Goal: Task Accomplishment & Management: Manage account settings

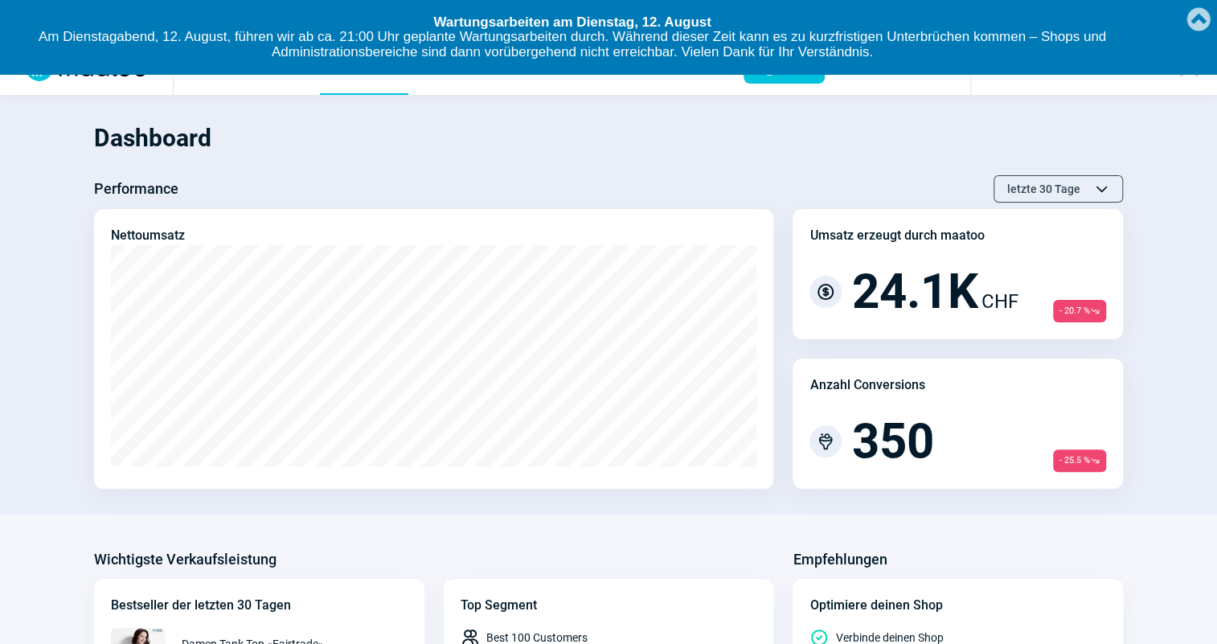
click at [1199, 12] on link "Created with [PERSON_NAME] 2.1.2" at bounding box center [1198, 17] width 32 height 35
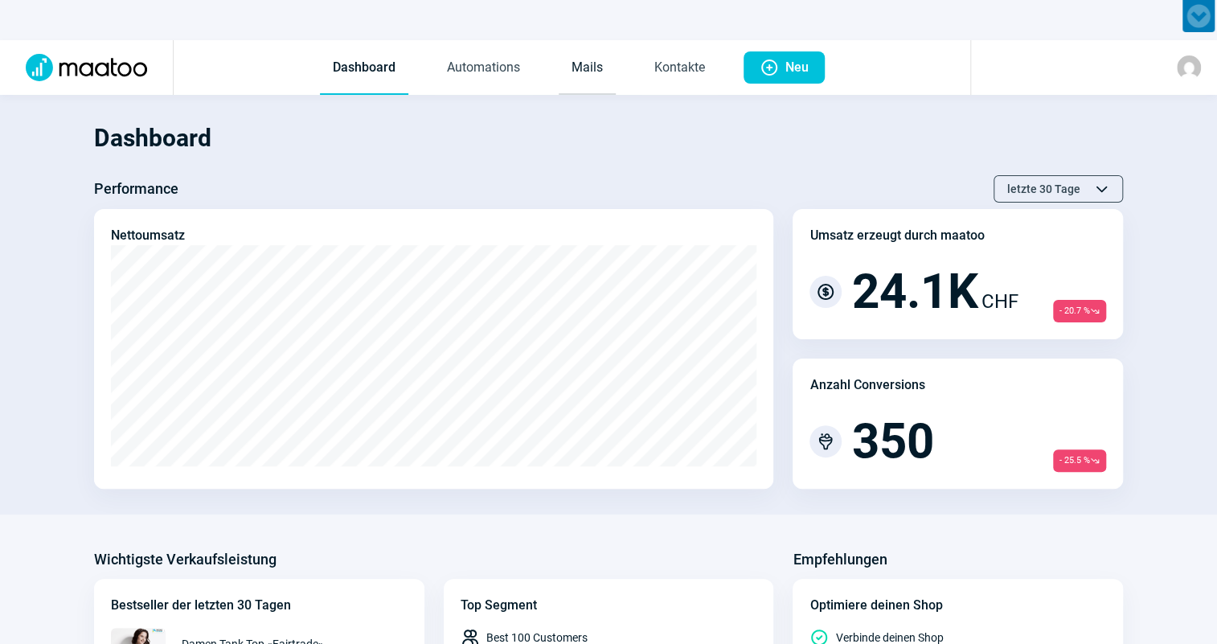
click at [573, 73] on link "Mails" at bounding box center [587, 68] width 57 height 53
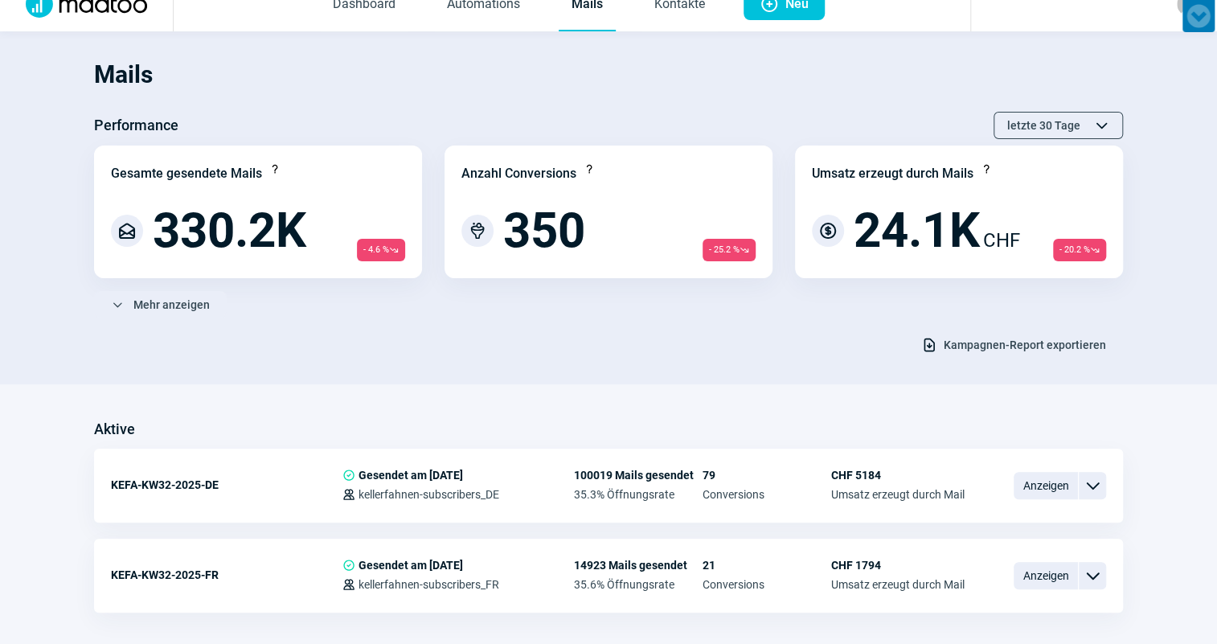
scroll to position [145, 0]
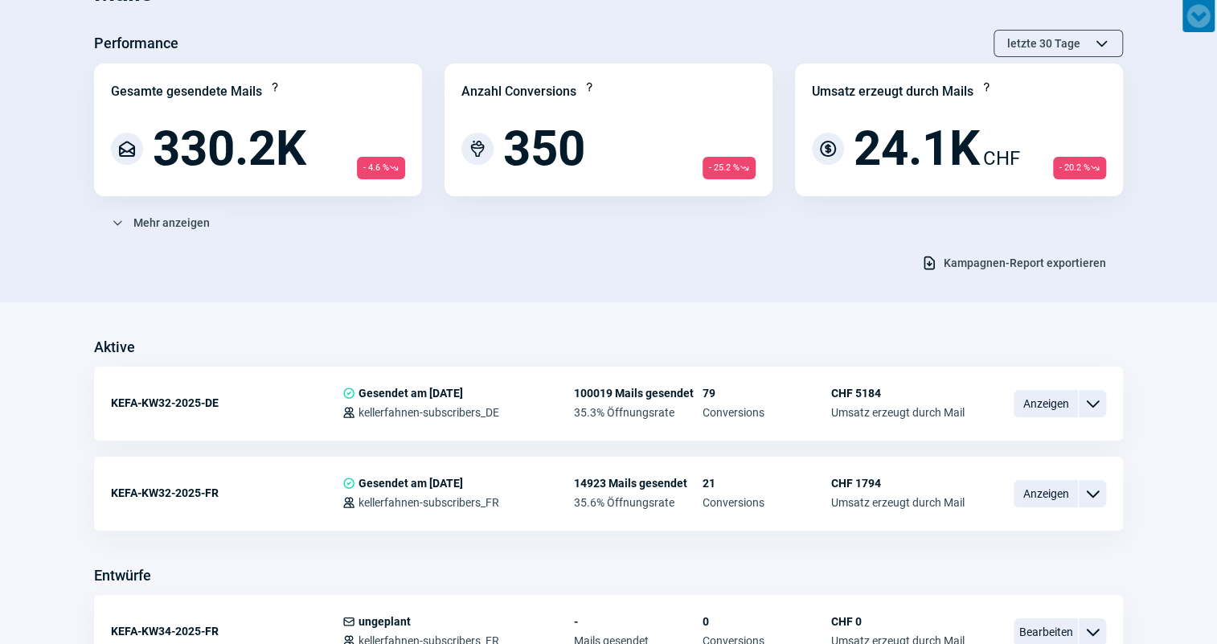
click at [635, 277] on section "Mails Performance letzte 30 Tage ChevronUp icon ChevronDown icon Gesamte gesend…" at bounding box center [608, 125] width 1217 height 353
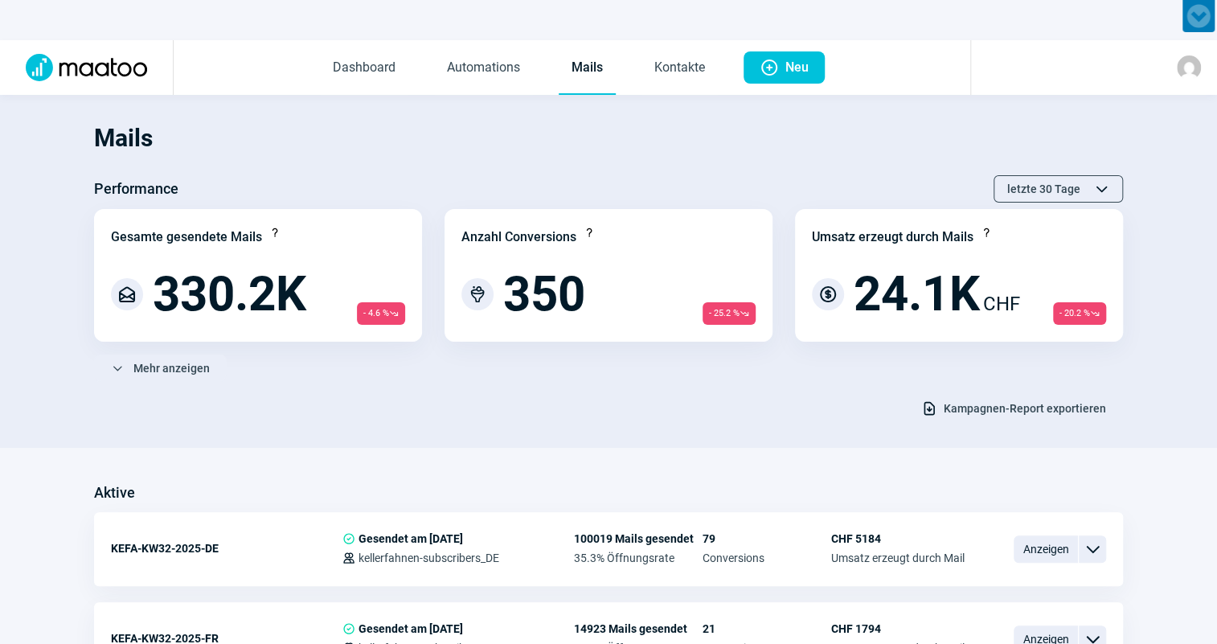
click at [595, 70] on link "Mails" at bounding box center [587, 68] width 57 height 53
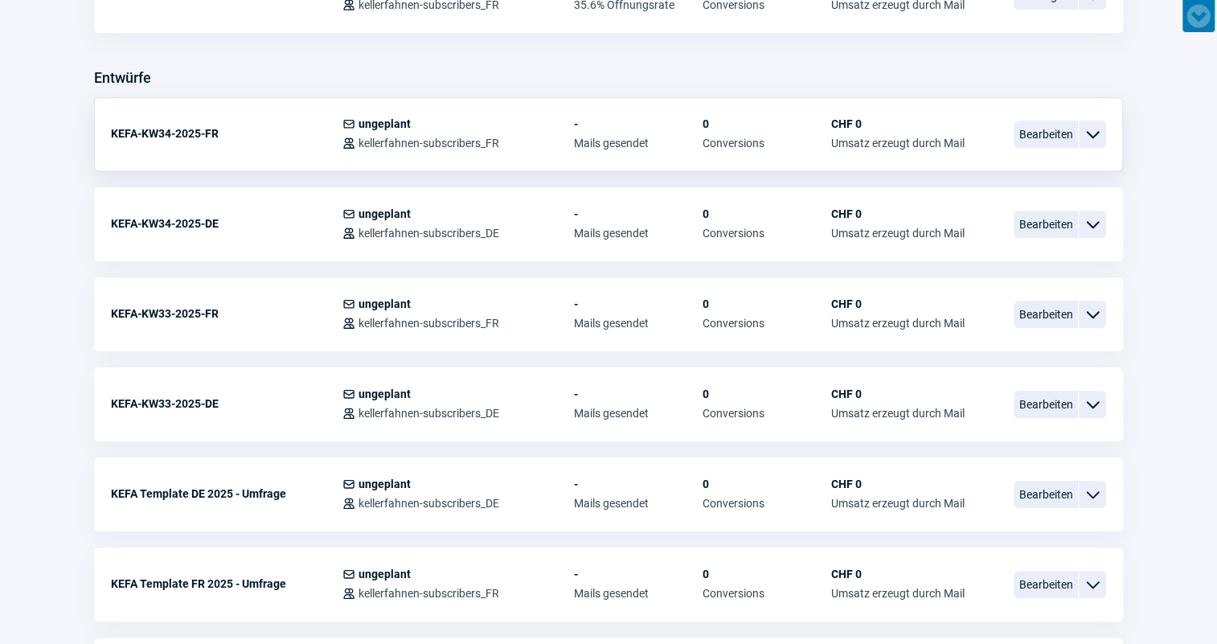
scroll to position [657, 0]
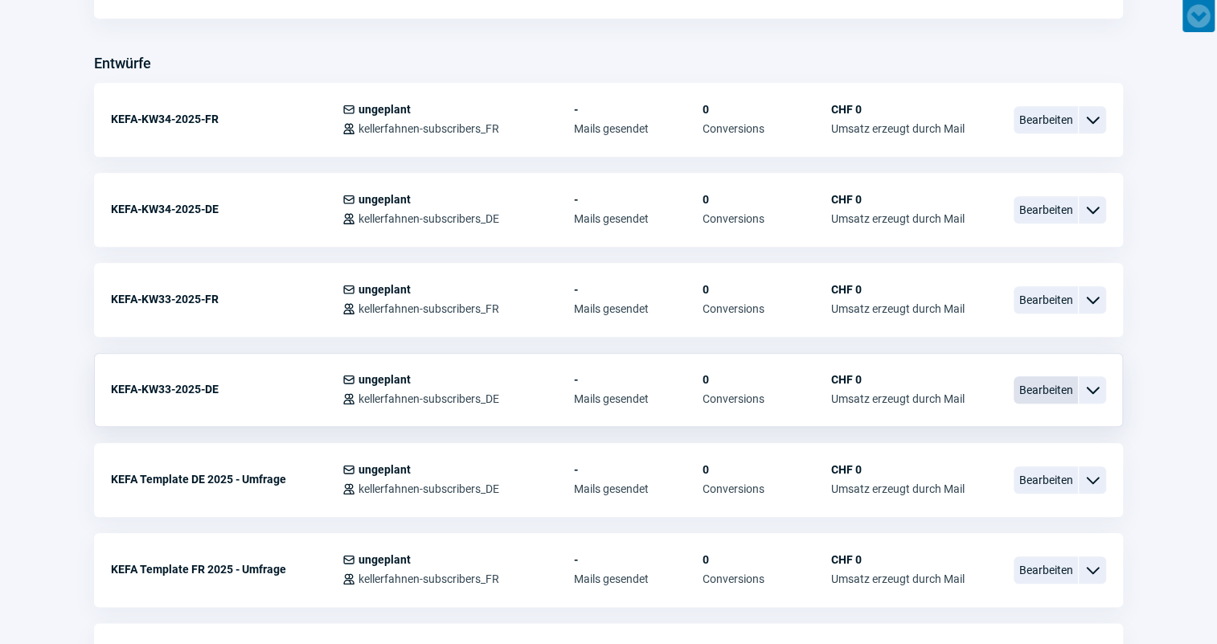
click at [1055, 397] on span "Bearbeiten" at bounding box center [1046, 389] width 64 height 27
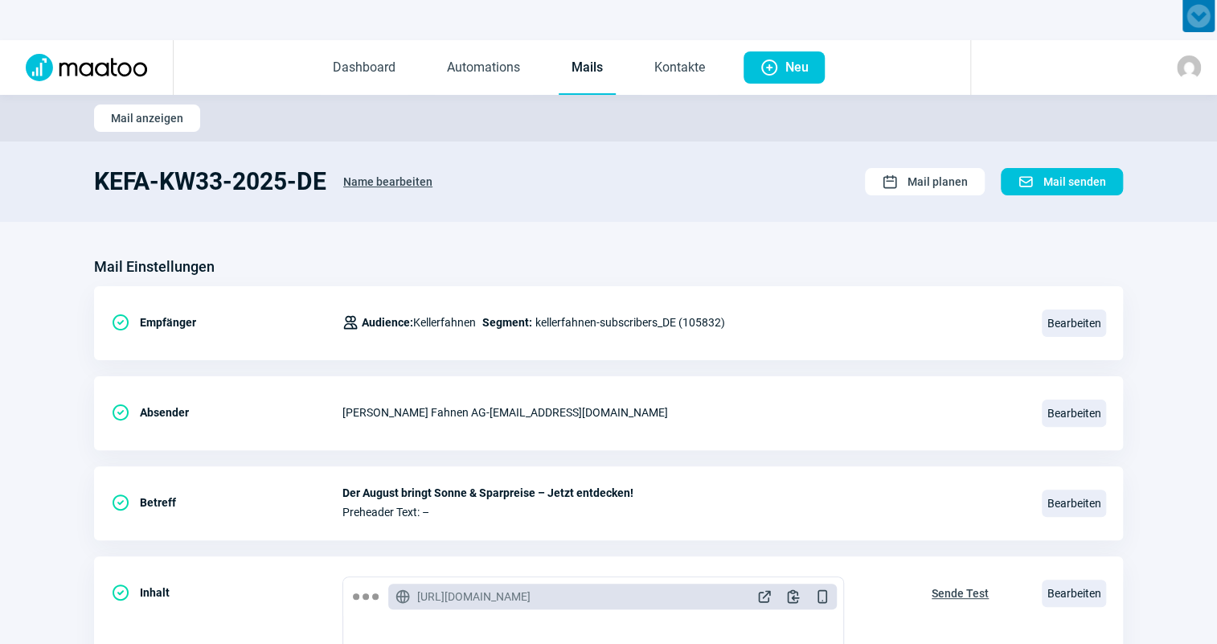
click at [581, 81] on link "Mails" at bounding box center [587, 68] width 57 height 53
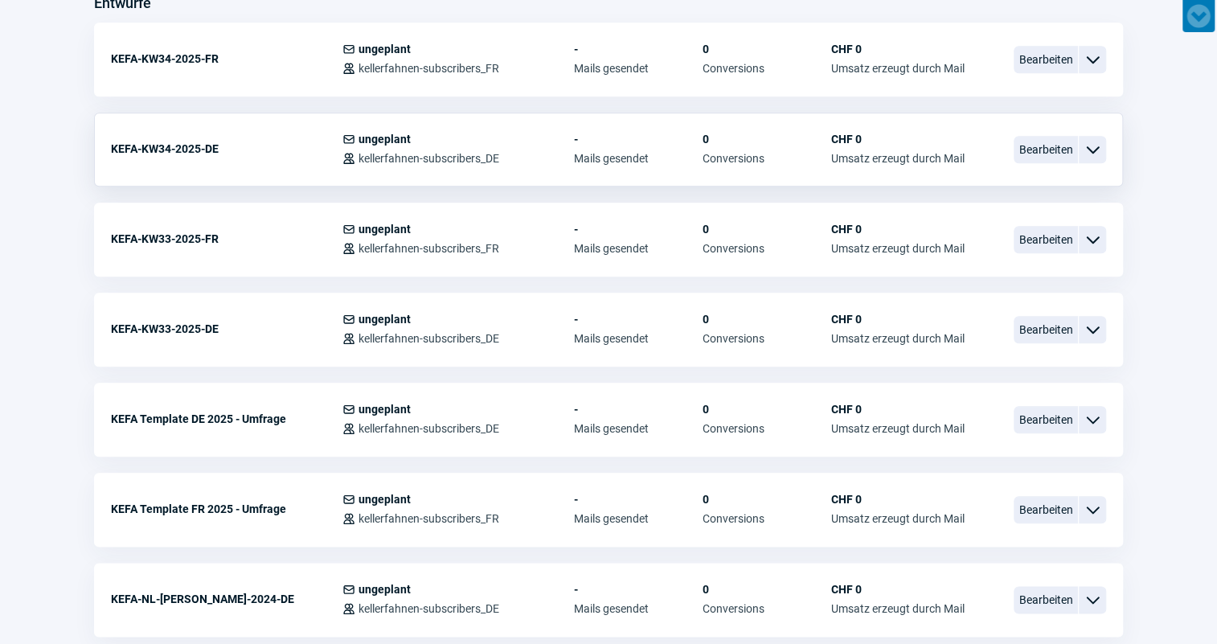
scroll to position [731, 0]
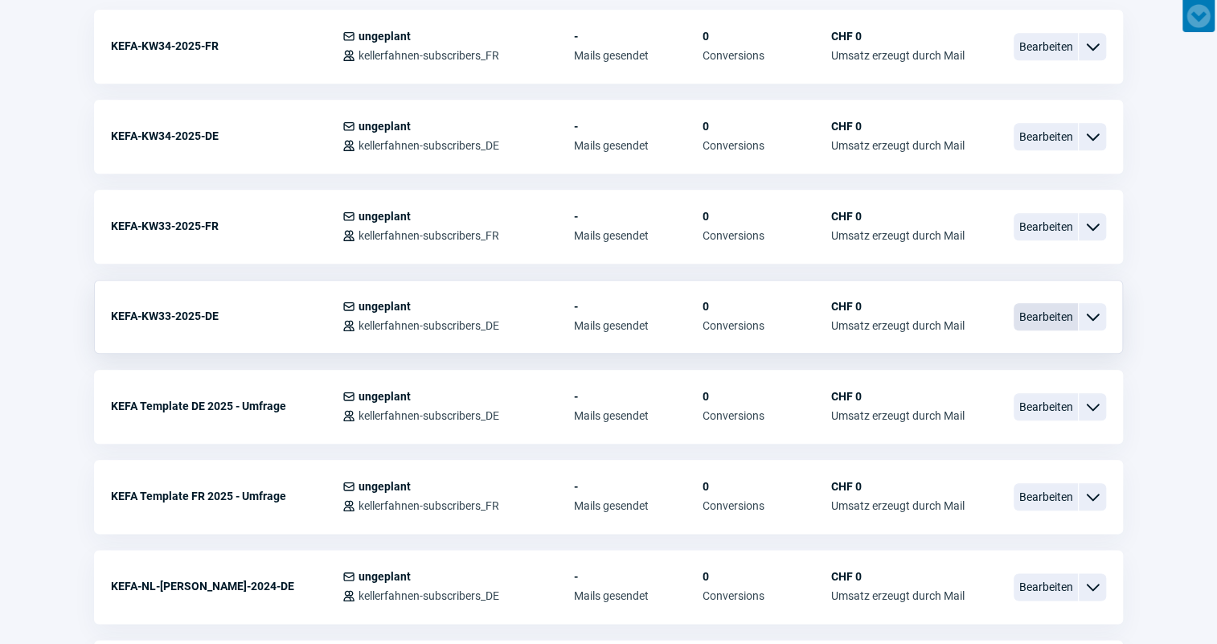
click at [1045, 313] on span "Bearbeiten" at bounding box center [1046, 316] width 64 height 27
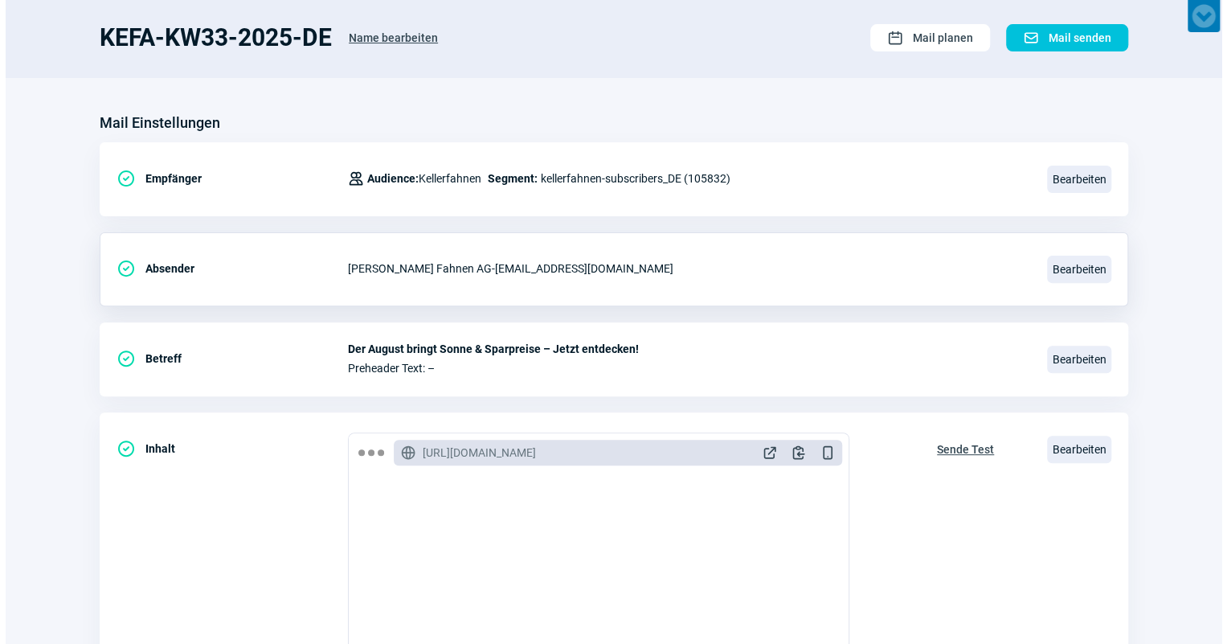
scroll to position [292, 0]
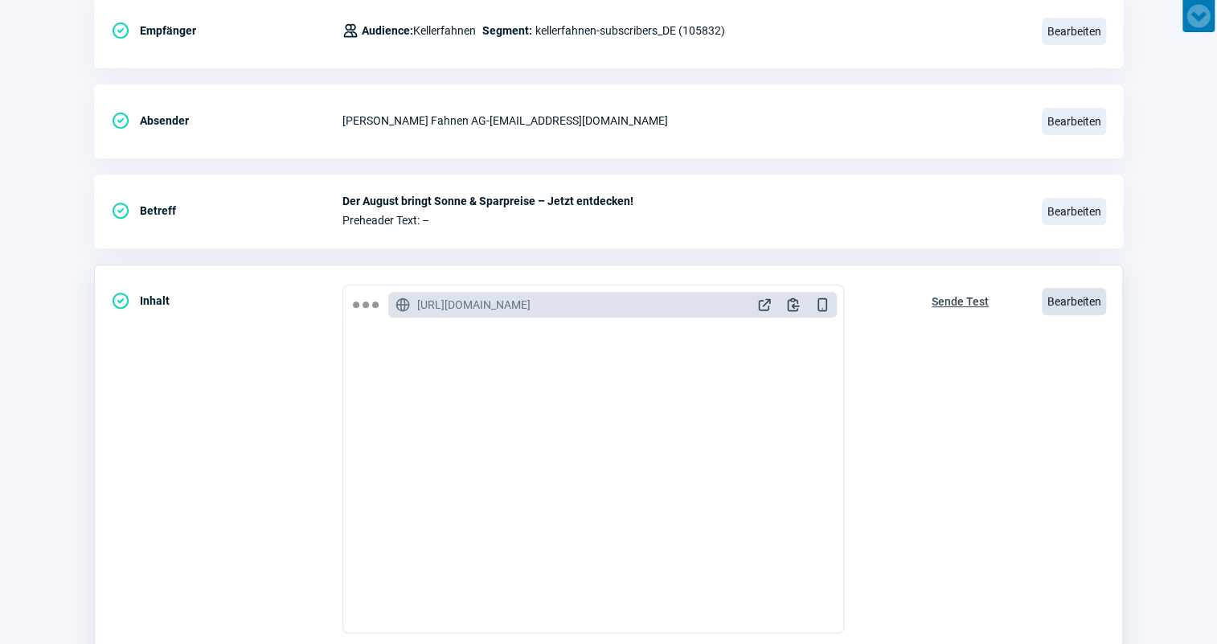
click at [1087, 304] on span "Bearbeiten" at bounding box center [1074, 301] width 64 height 27
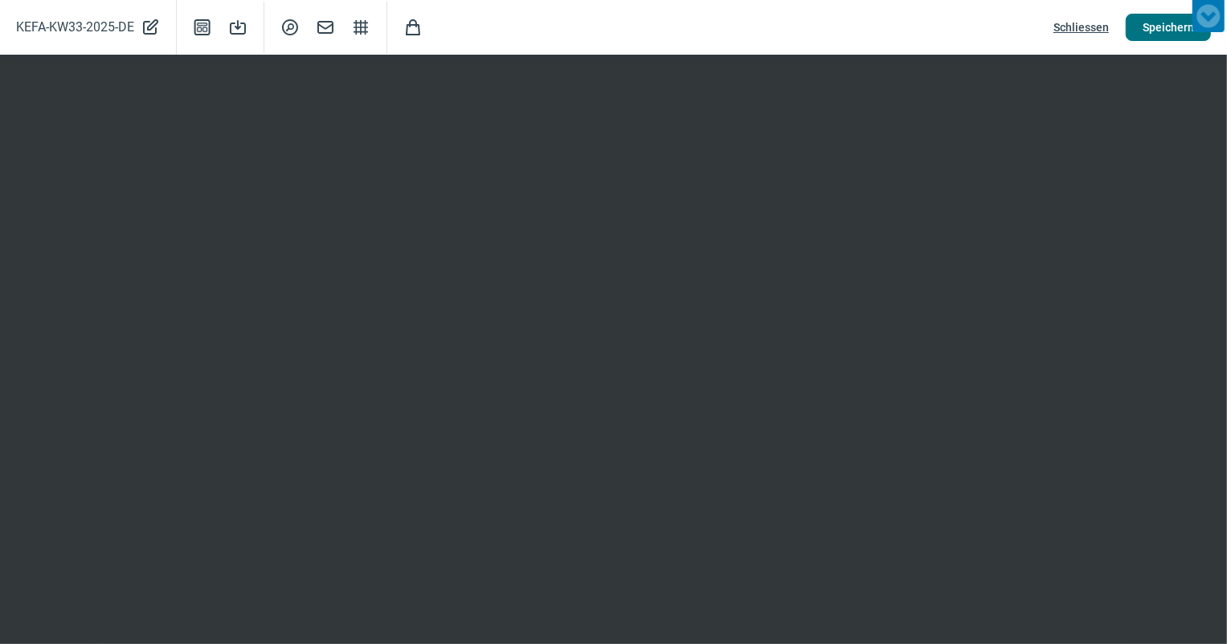
click at [1133, 32] on button "Speichern" at bounding box center [1168, 27] width 85 height 27
click at [1173, 25] on span "Speichern" at bounding box center [1168, 27] width 51 height 26
click at [1146, 30] on span "Speichern" at bounding box center [1168, 27] width 51 height 26
click at [1071, 28] on span "Schliessen" at bounding box center [1081, 27] width 55 height 26
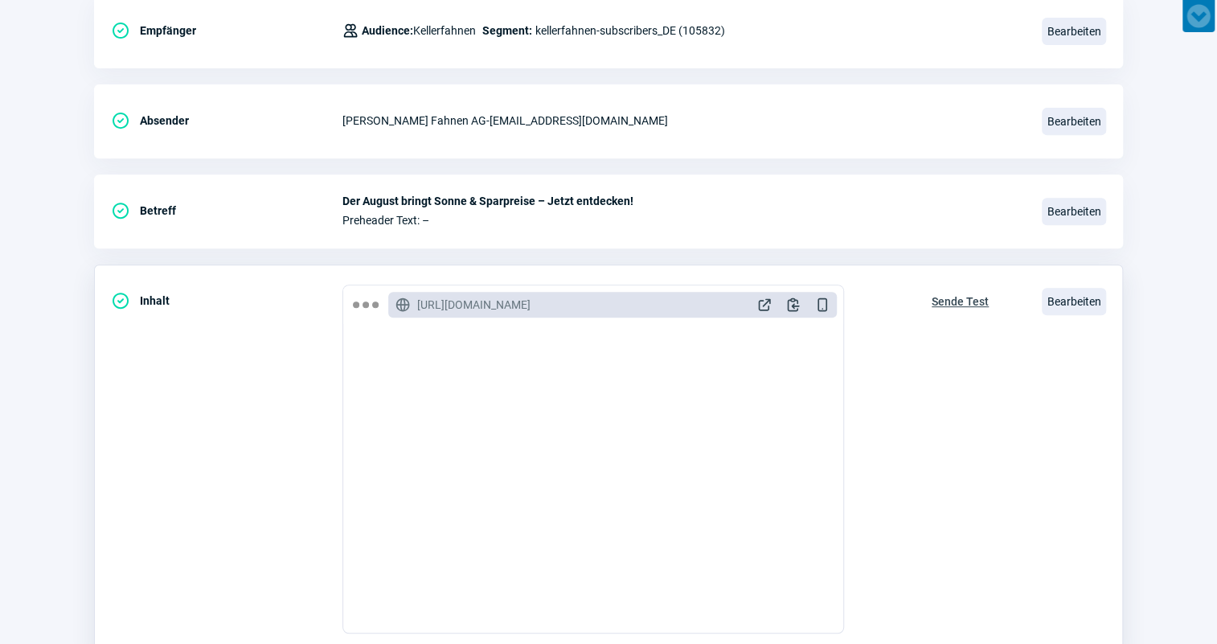
click at [954, 303] on span "Sende Test" at bounding box center [960, 302] width 57 height 26
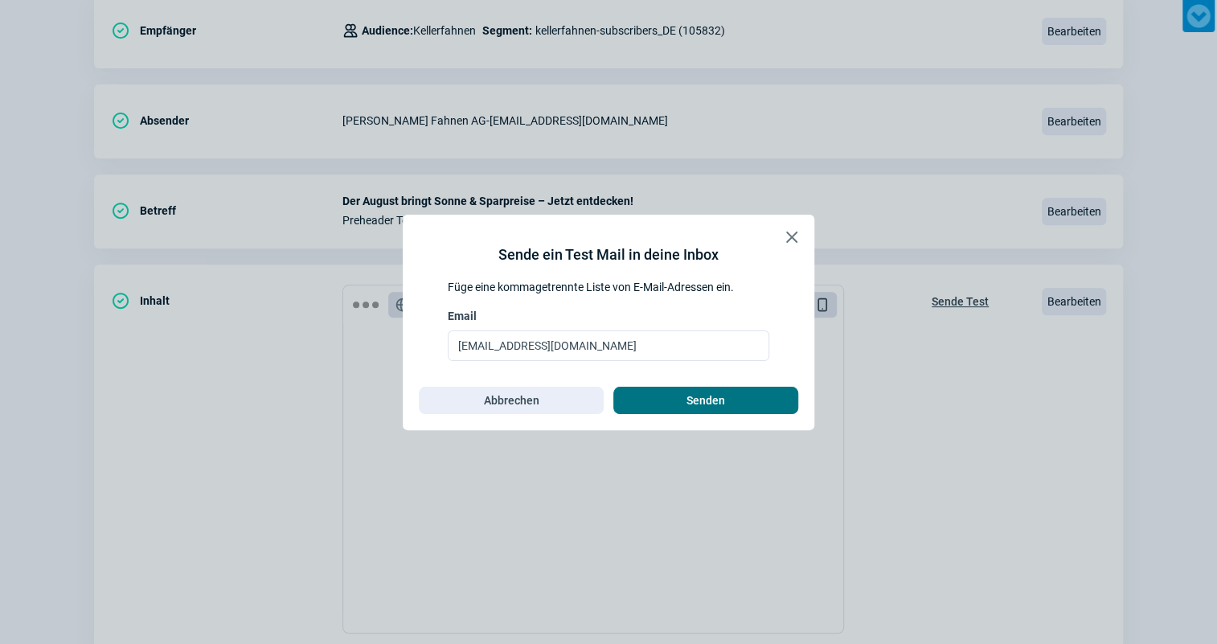
click at [732, 395] on span "Senden" at bounding box center [705, 400] width 151 height 26
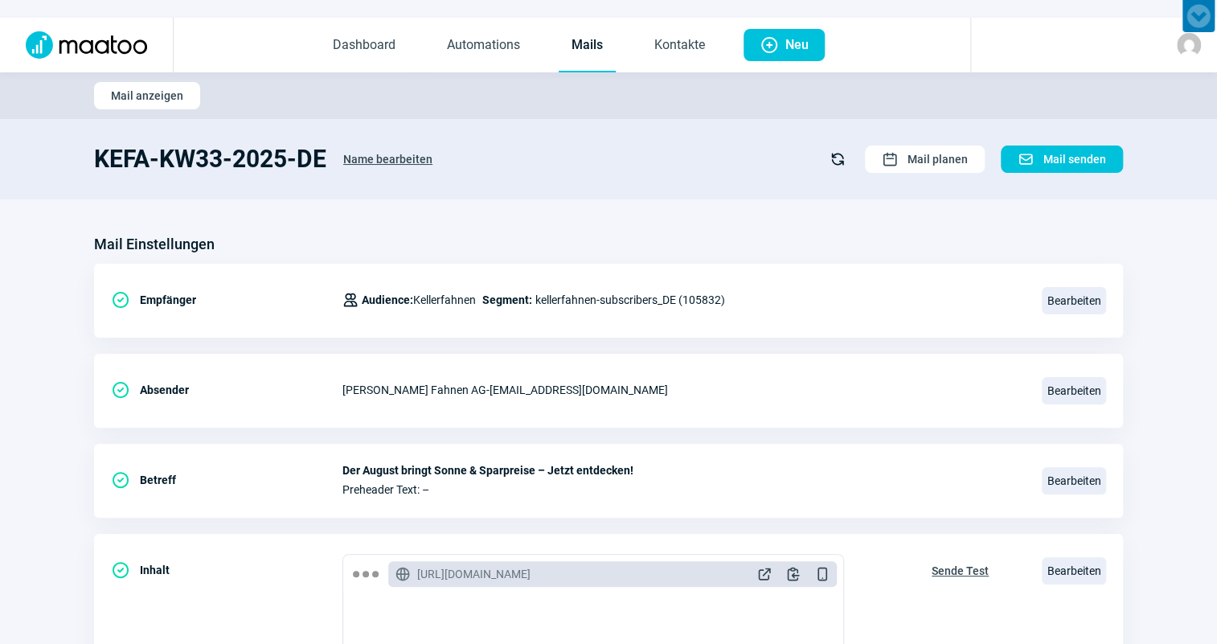
scroll to position [0, 0]
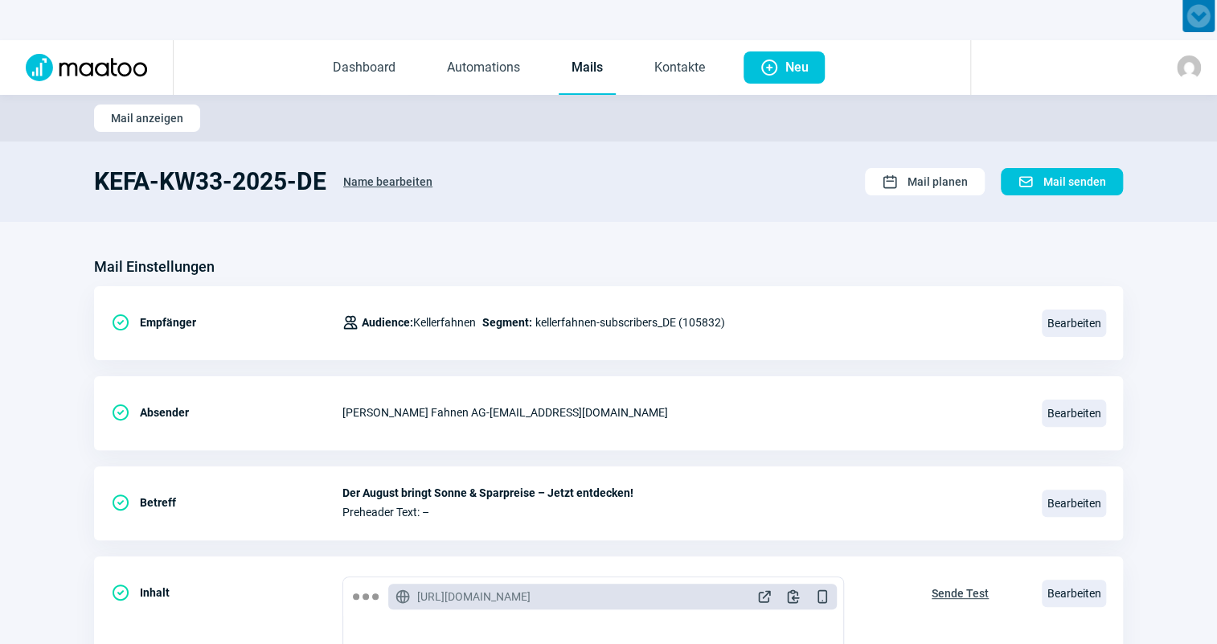
click at [592, 84] on link "Mails" at bounding box center [587, 68] width 57 height 53
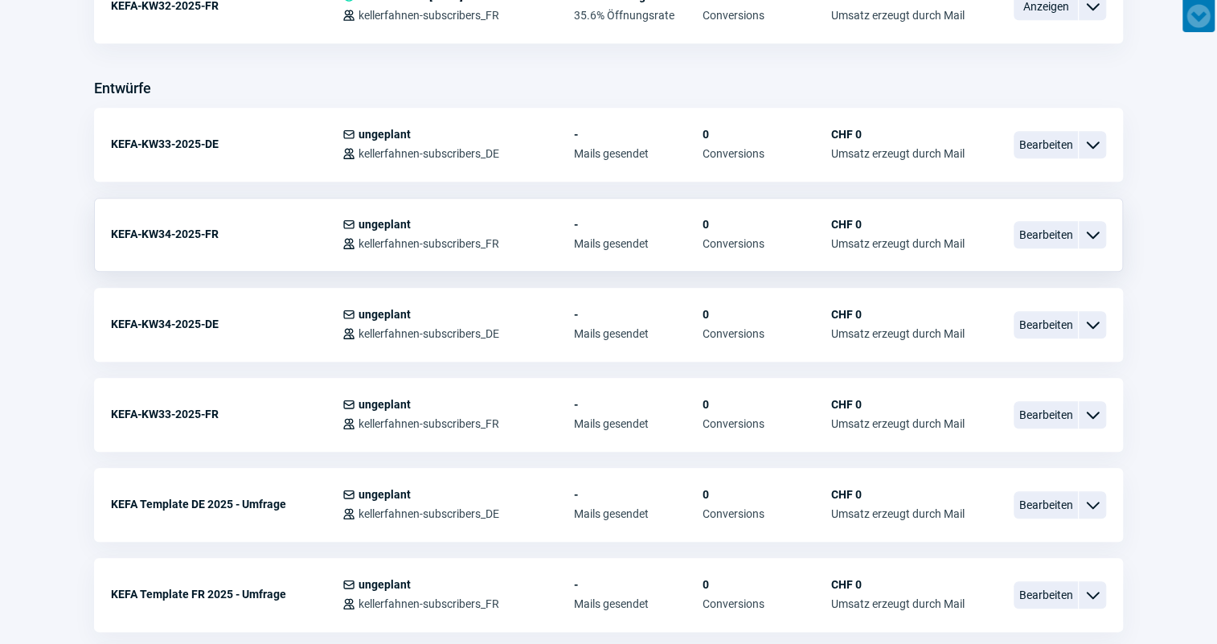
scroll to position [657, 0]
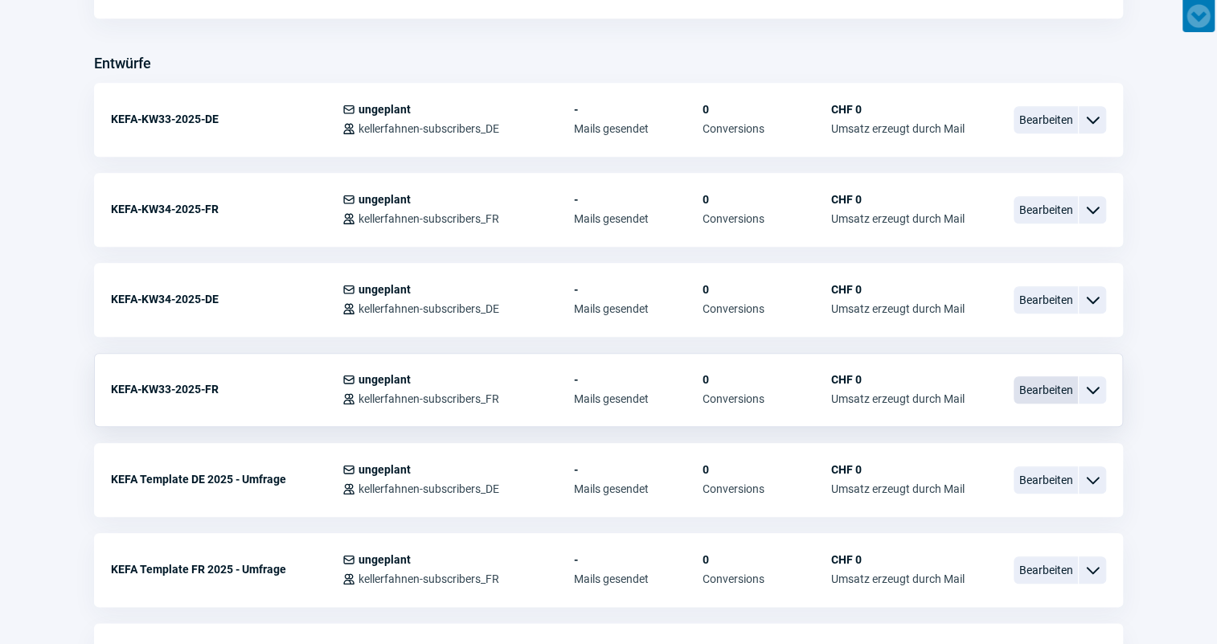
click at [1039, 393] on span "Bearbeiten" at bounding box center [1046, 389] width 64 height 27
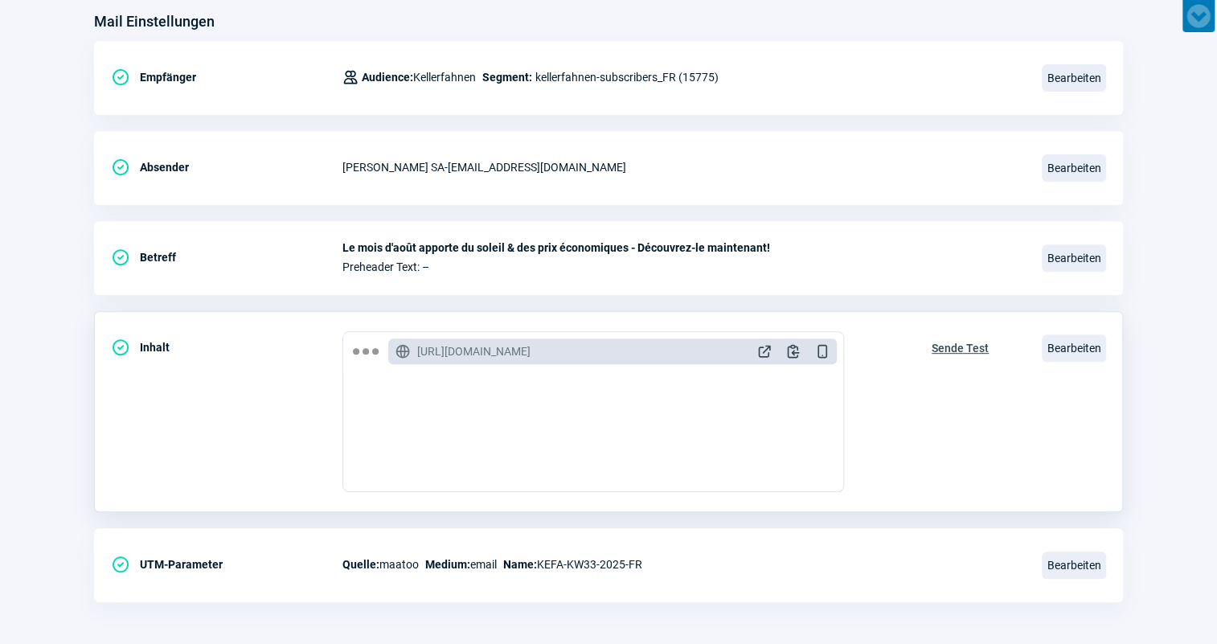
scroll to position [249, 0]
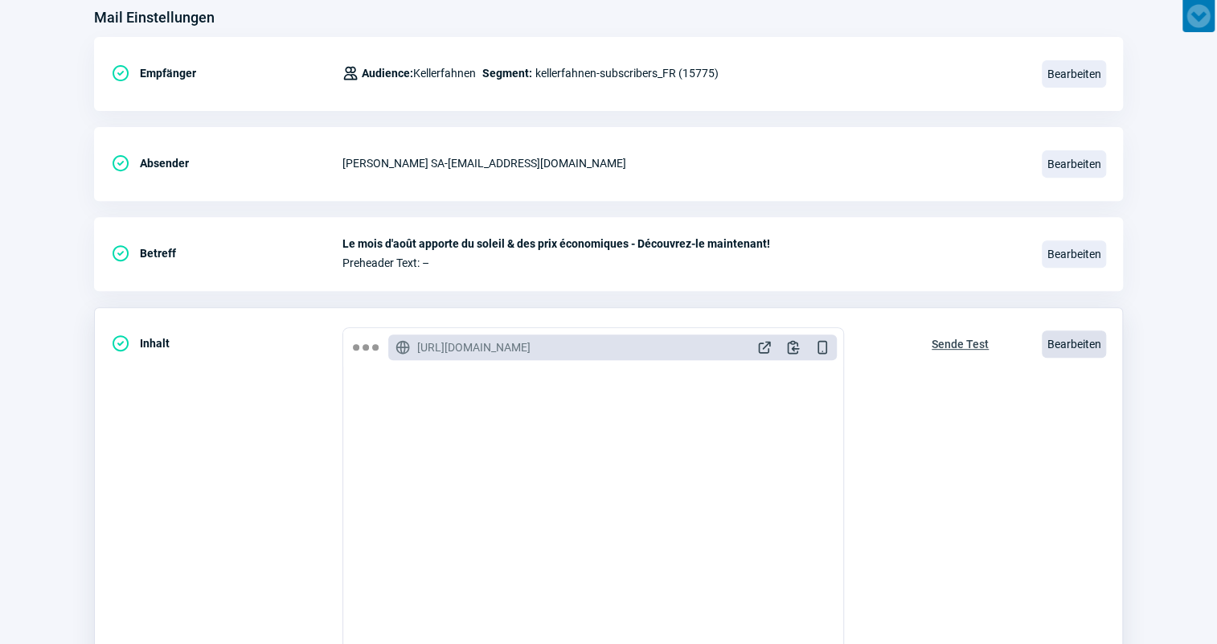
click at [1084, 346] on span "Bearbeiten" at bounding box center [1074, 343] width 64 height 27
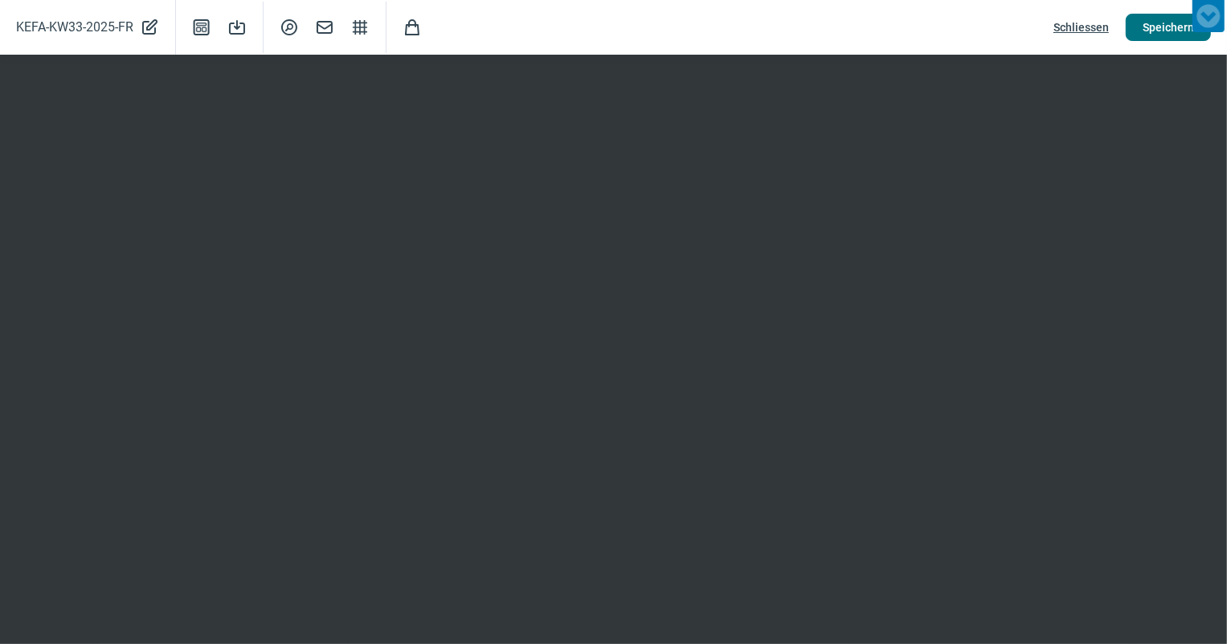
click at [1169, 23] on span "Speichern" at bounding box center [1168, 27] width 51 height 26
click at [846, 47] on div "KEFA-KW33-2025-FR PencilAlt icon Template icon Save icon SearchCircle icon Mail…" at bounding box center [613, 27] width 1227 height 55
click at [1067, 31] on span "Schliessen" at bounding box center [1081, 27] width 55 height 26
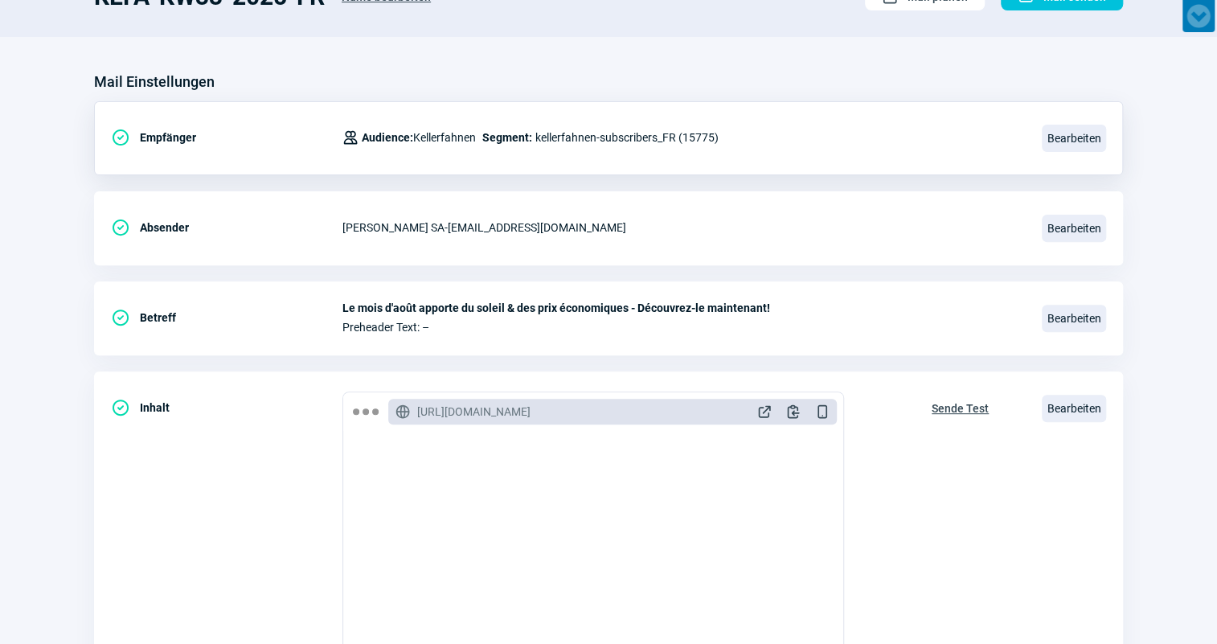
scroll to position [104, 0]
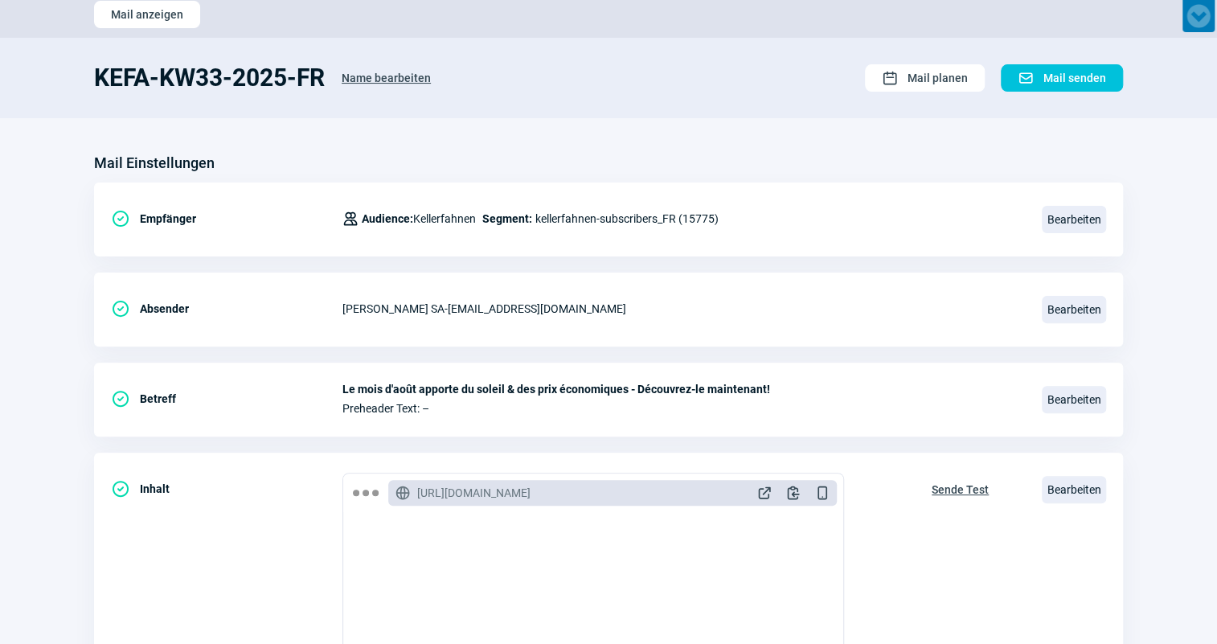
click at [851, 140] on section "Mail Einstellungen CheckCircle icon Empfänger Users icon Audience: Kellerfahnen…" at bounding box center [608, 549] width 1217 height 862
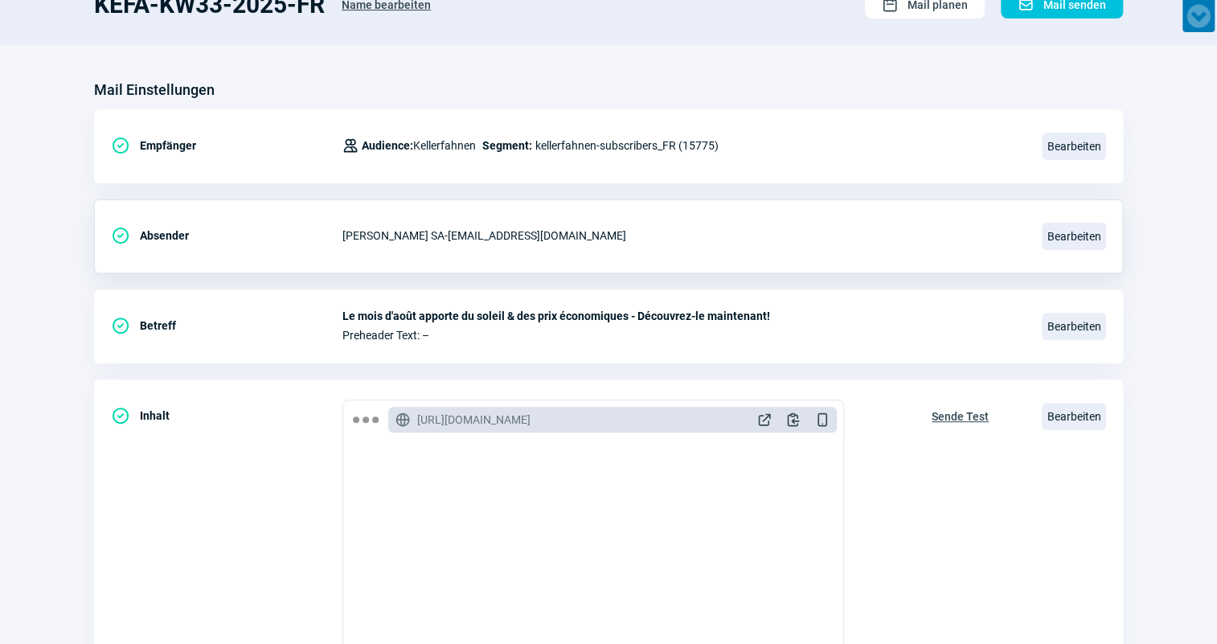
click at [664, 289] on div "CheckCircle icon Absender [PERSON_NAME] SA - [EMAIL_ADDRESS][DOMAIN_NAME] Bearb…" at bounding box center [608, 326] width 1029 height 74
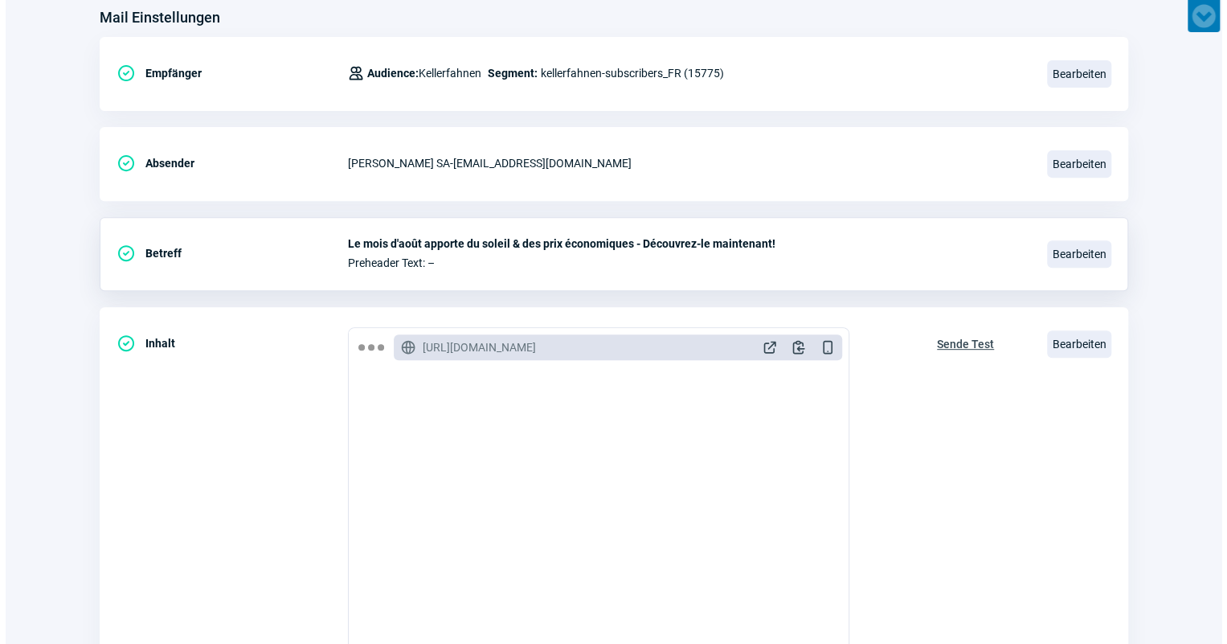
scroll to position [437, 0]
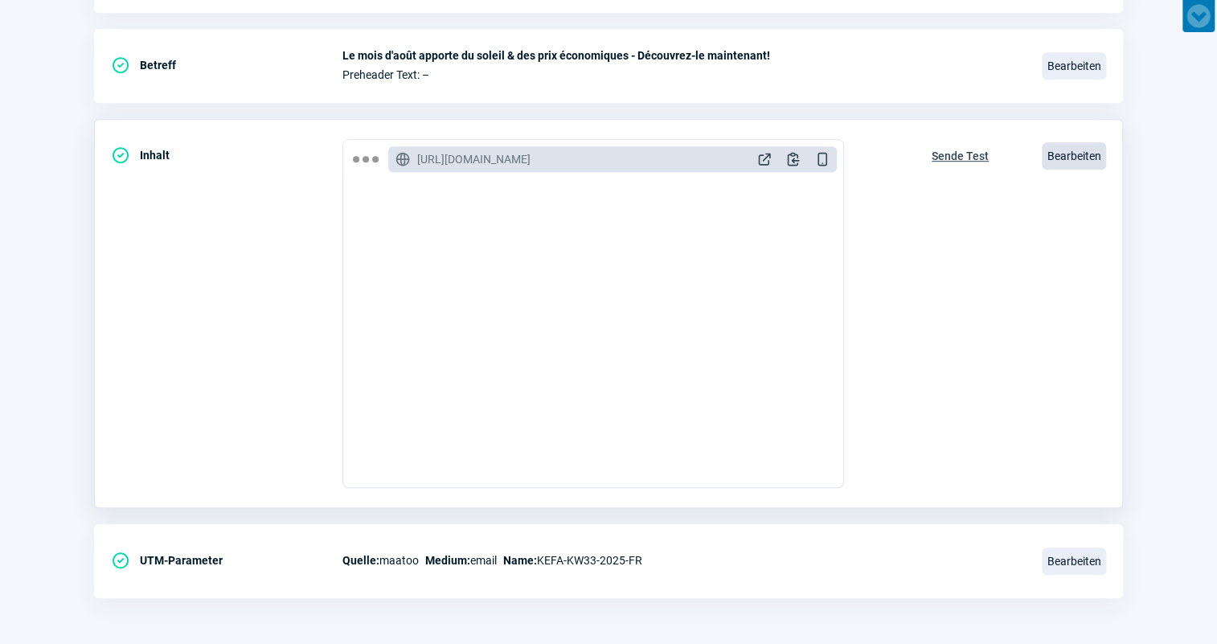
click at [1069, 161] on span "Bearbeiten" at bounding box center [1074, 155] width 64 height 27
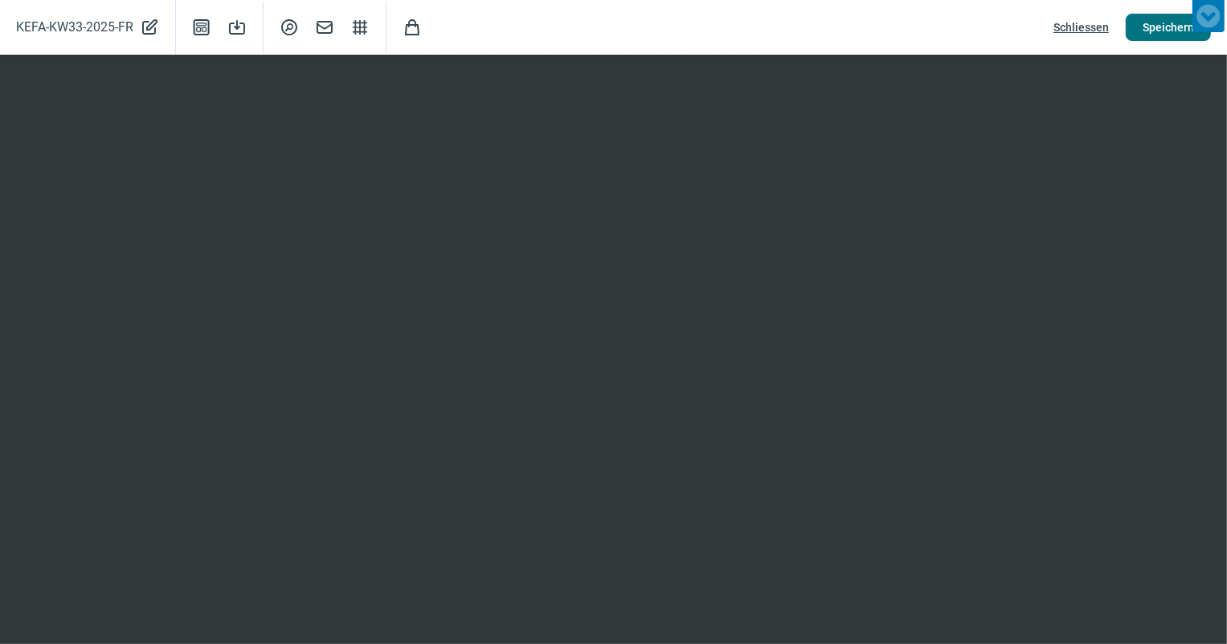
click at [1149, 30] on span "Speichern" at bounding box center [1168, 27] width 51 height 26
click at [1085, 30] on span "Schliessen" at bounding box center [1081, 27] width 55 height 26
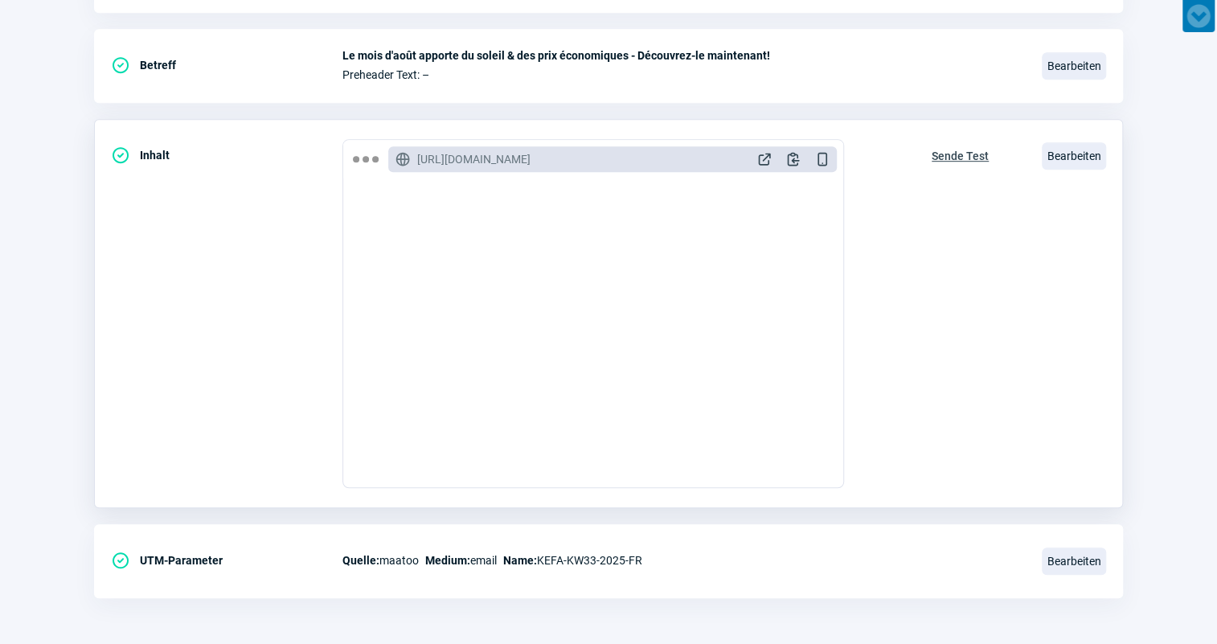
click at [957, 153] on span "Sende Test" at bounding box center [960, 156] width 57 height 26
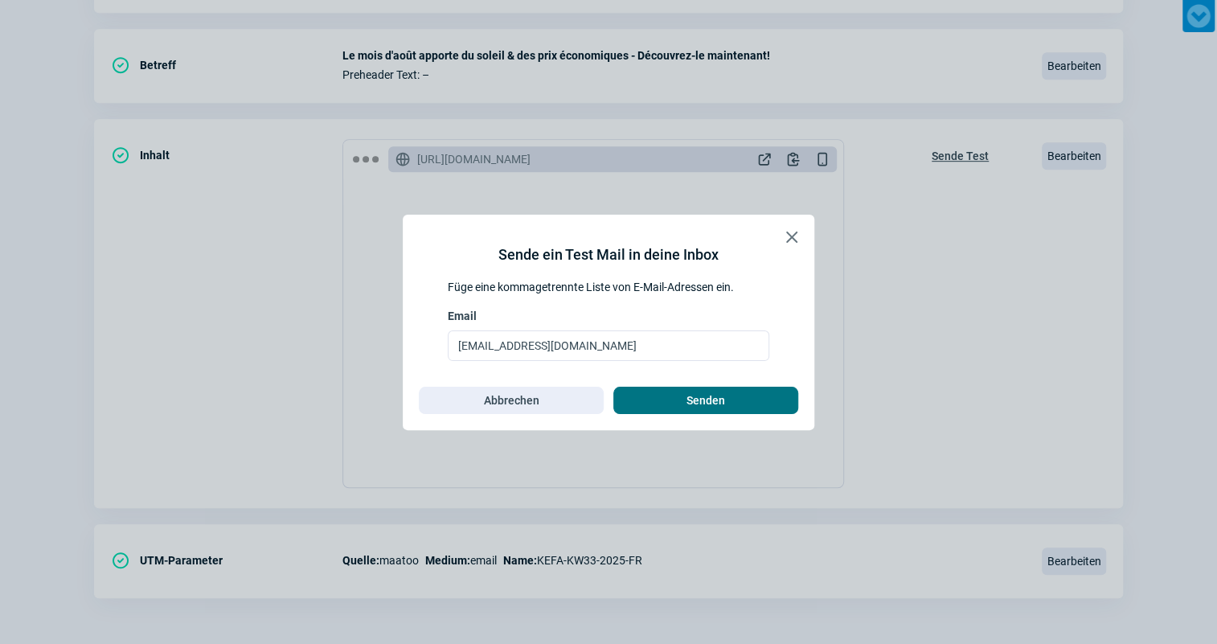
click at [705, 401] on span "Senden" at bounding box center [705, 400] width 39 height 26
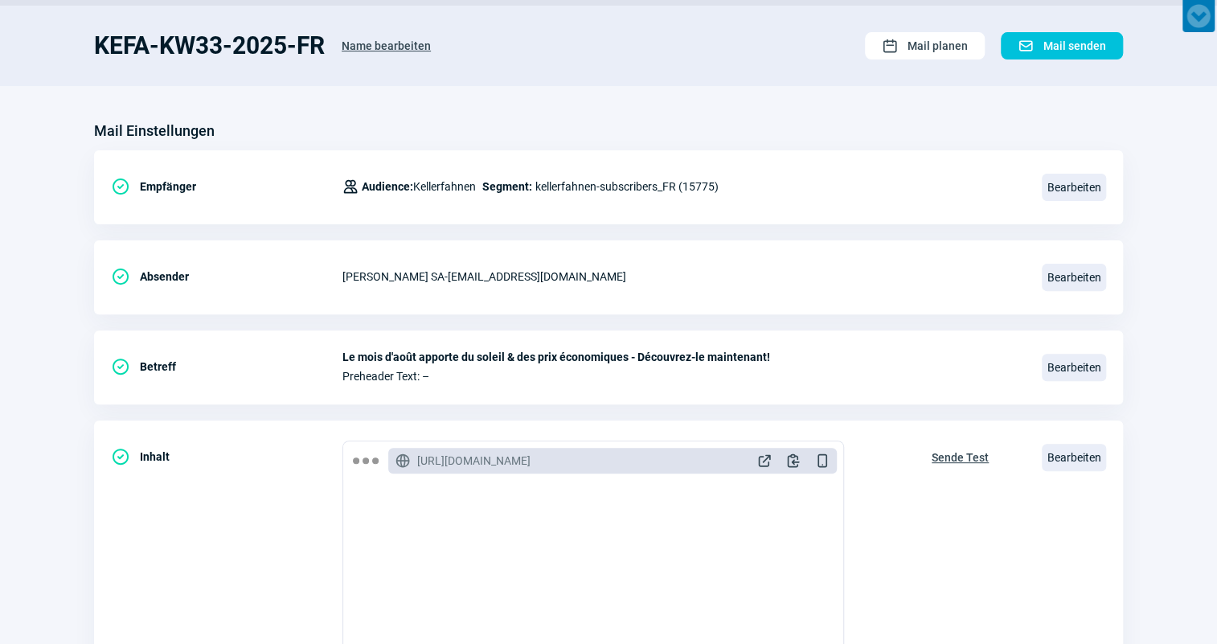
scroll to position [0, 0]
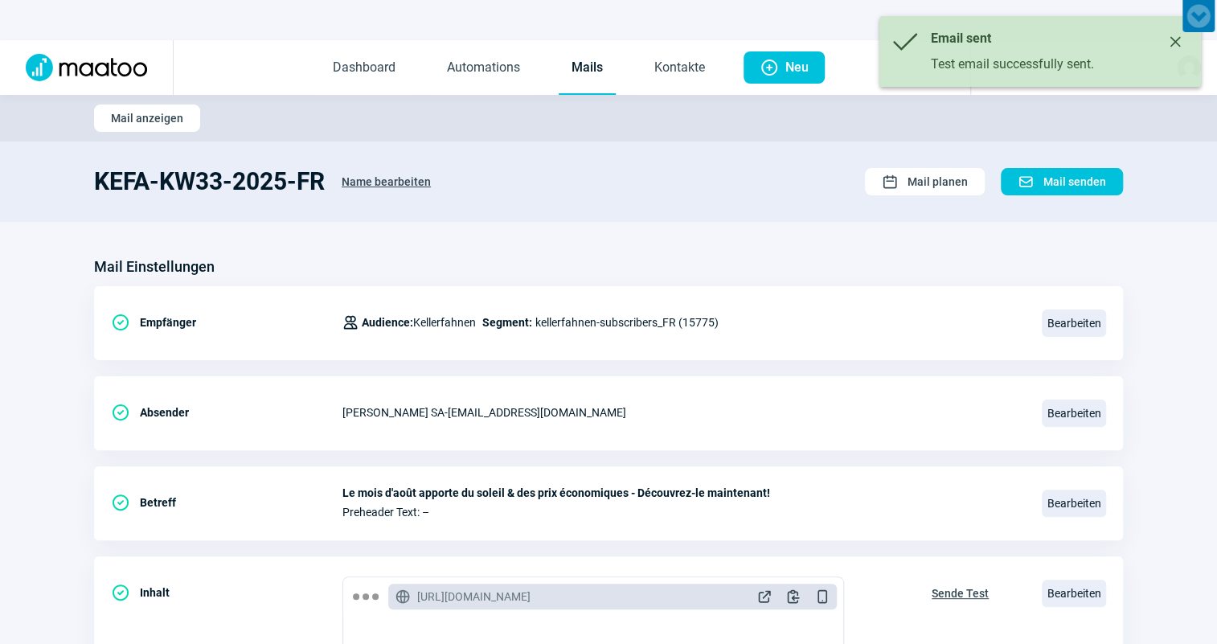
click at [567, 85] on link "Mails" at bounding box center [587, 68] width 57 height 53
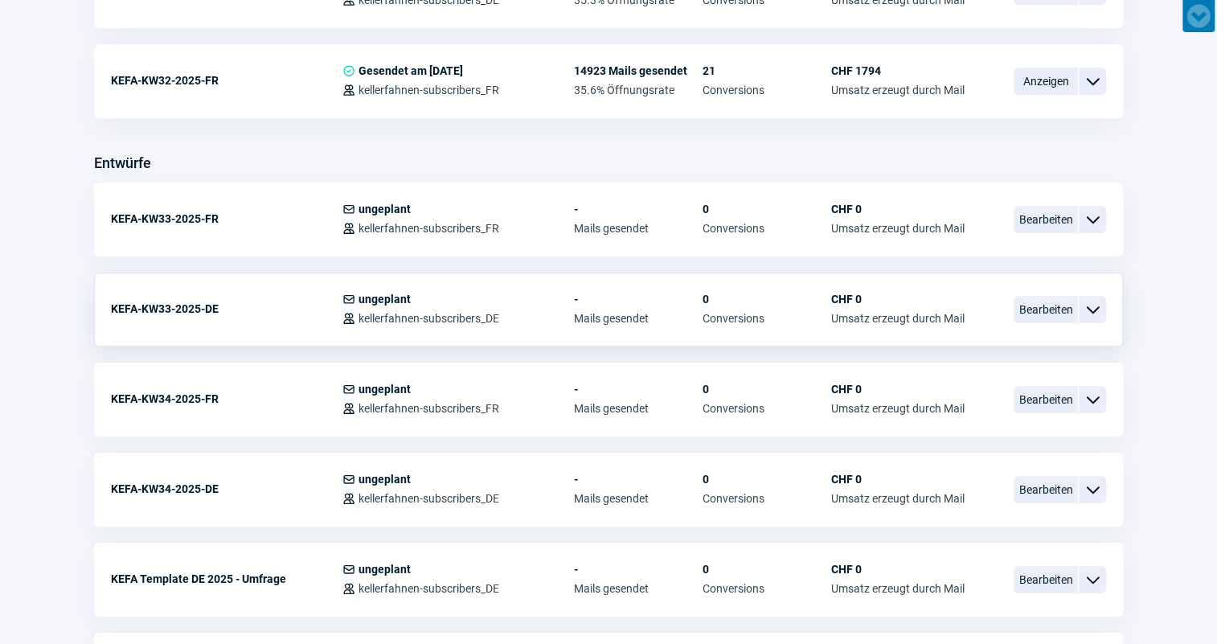
scroll to position [584, 0]
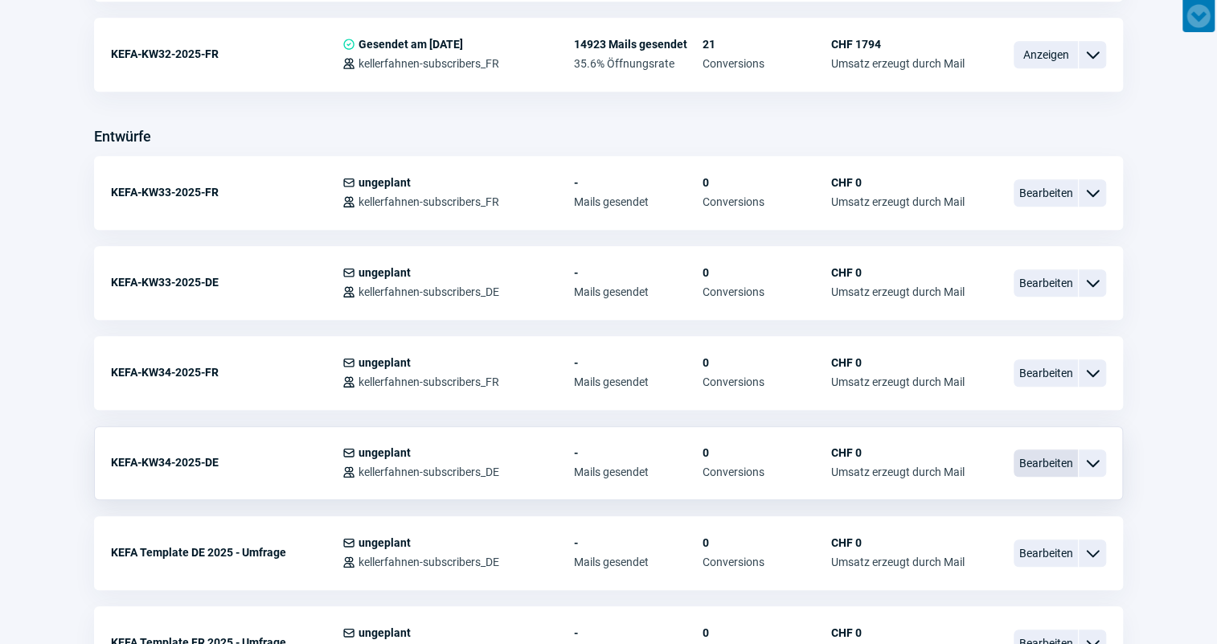
click at [1038, 471] on span "Bearbeiten" at bounding box center [1046, 462] width 64 height 27
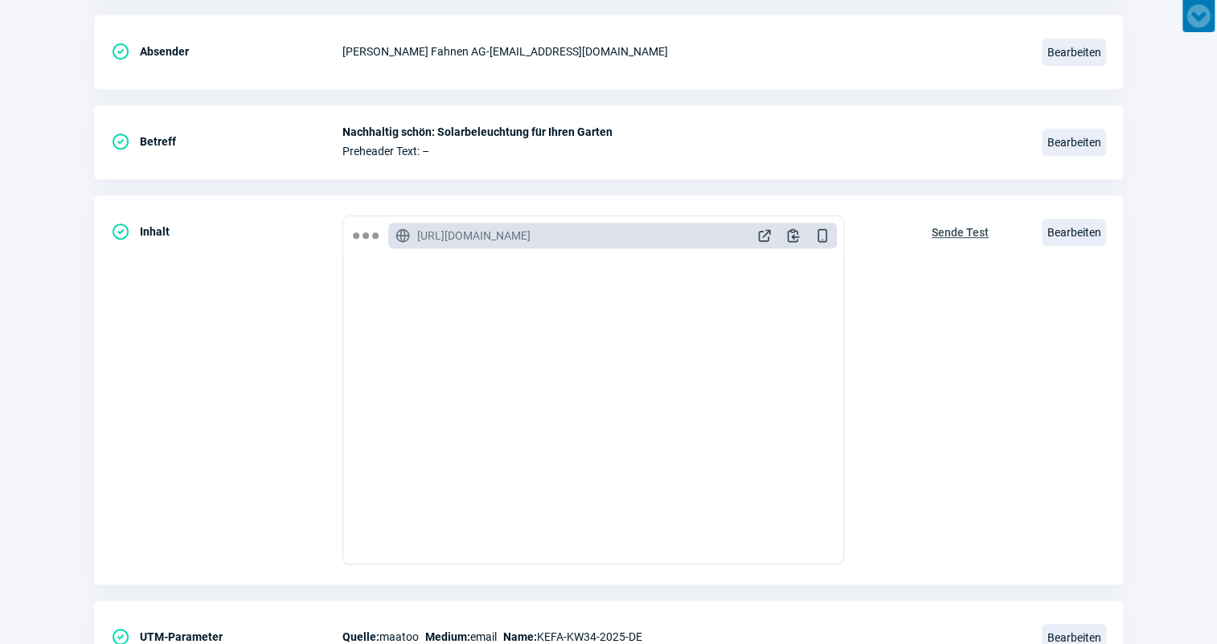
scroll to position [365, 0]
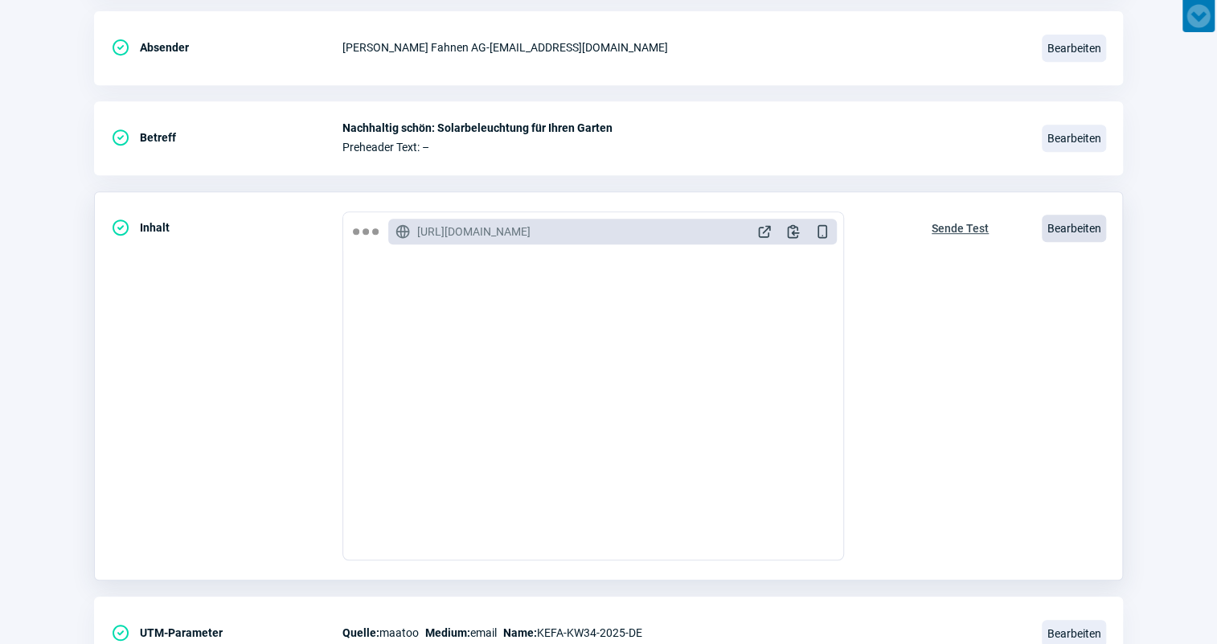
click at [1056, 225] on span "Bearbeiten" at bounding box center [1074, 228] width 64 height 27
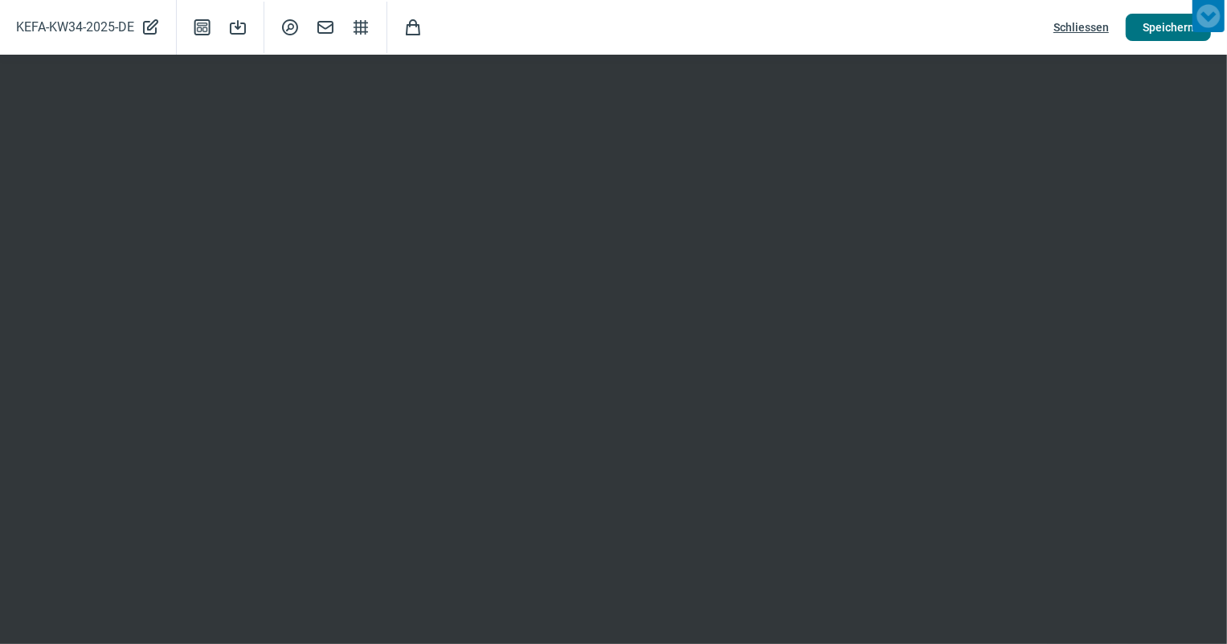
click at [1169, 29] on span "Speichern" at bounding box center [1168, 27] width 51 height 26
click at [1077, 31] on span "Schliessen" at bounding box center [1081, 27] width 55 height 26
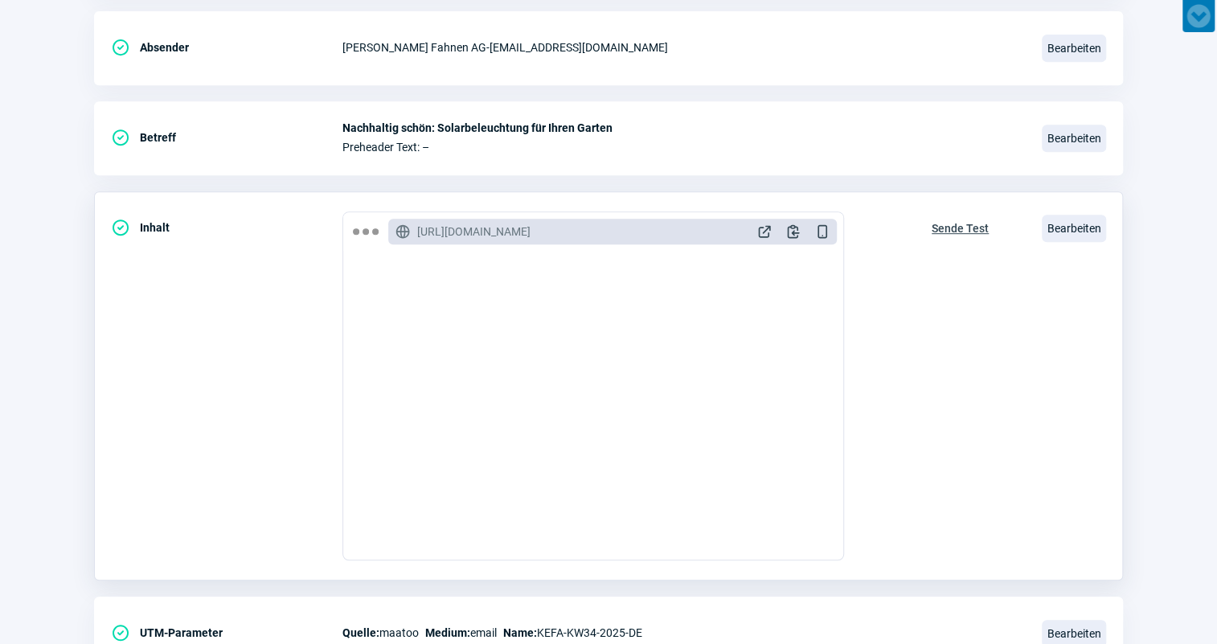
click at [970, 230] on span "Sende Test" at bounding box center [960, 228] width 57 height 26
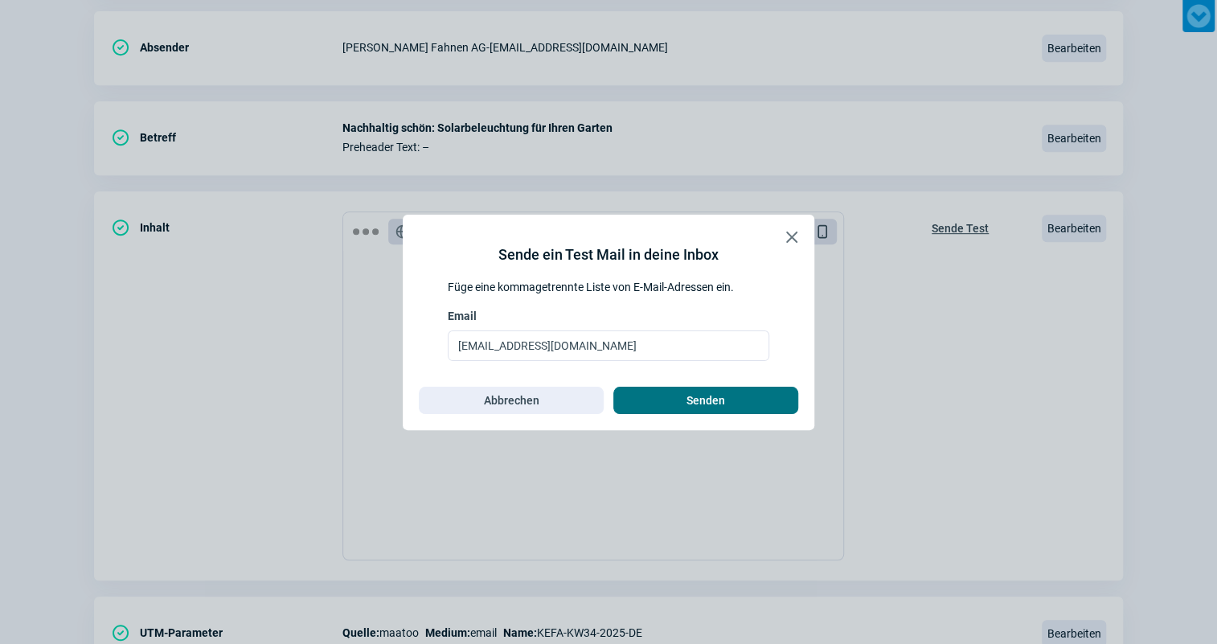
click at [760, 398] on span "Senden" at bounding box center [705, 400] width 151 height 26
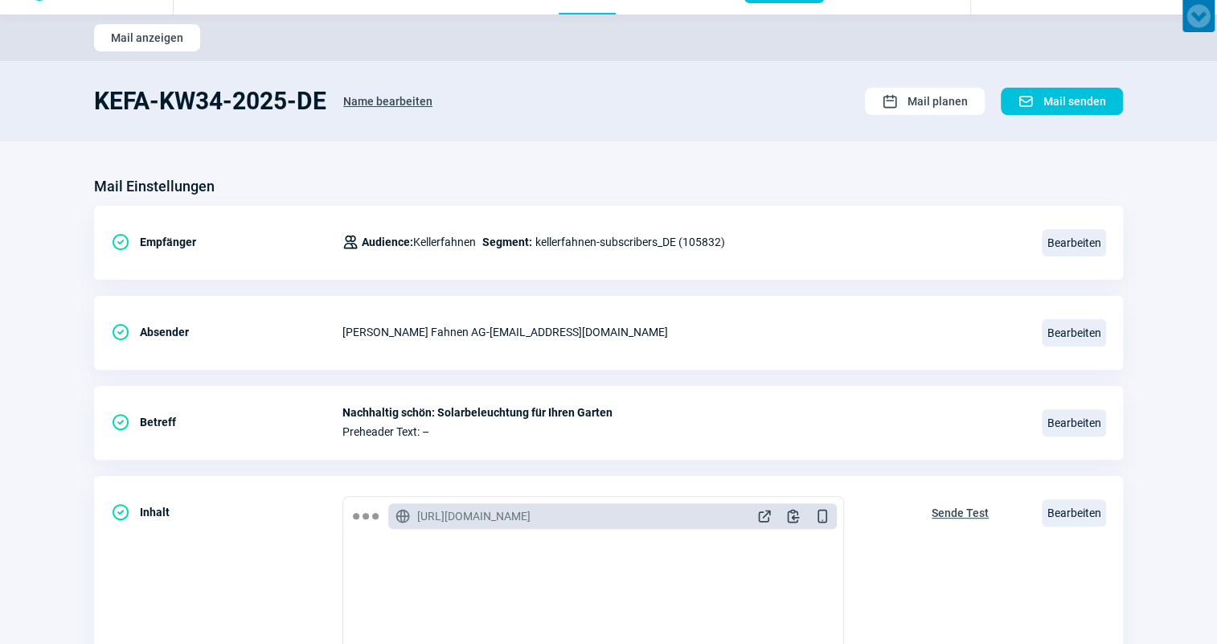
scroll to position [0, 0]
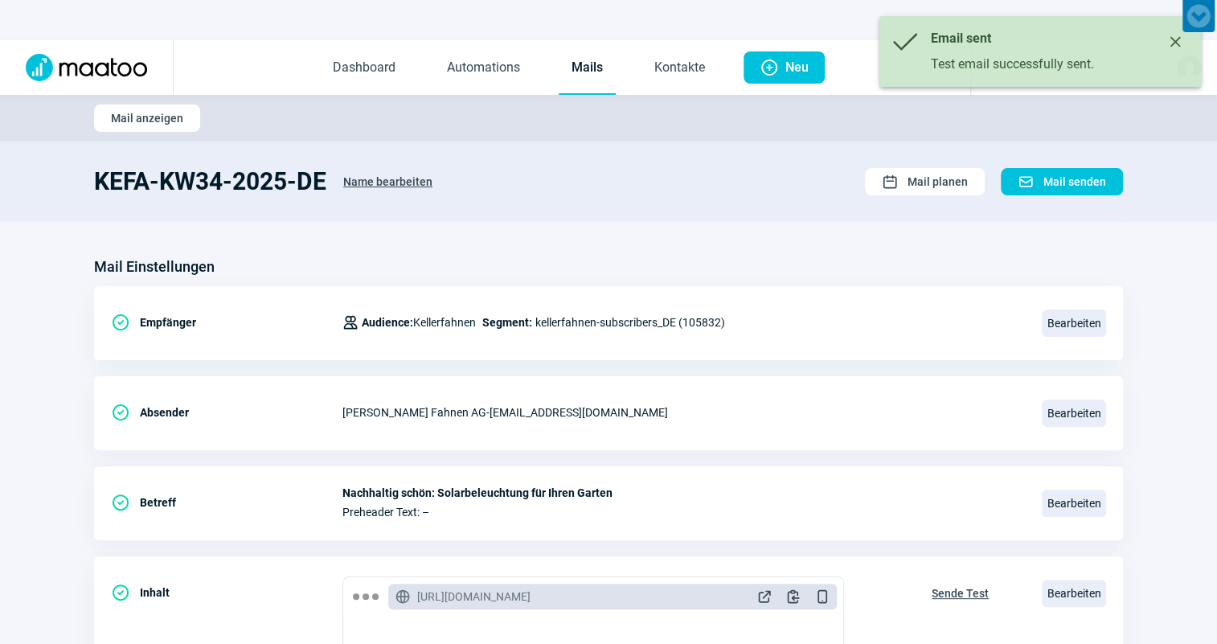
click at [579, 82] on link "Mails" at bounding box center [587, 68] width 57 height 53
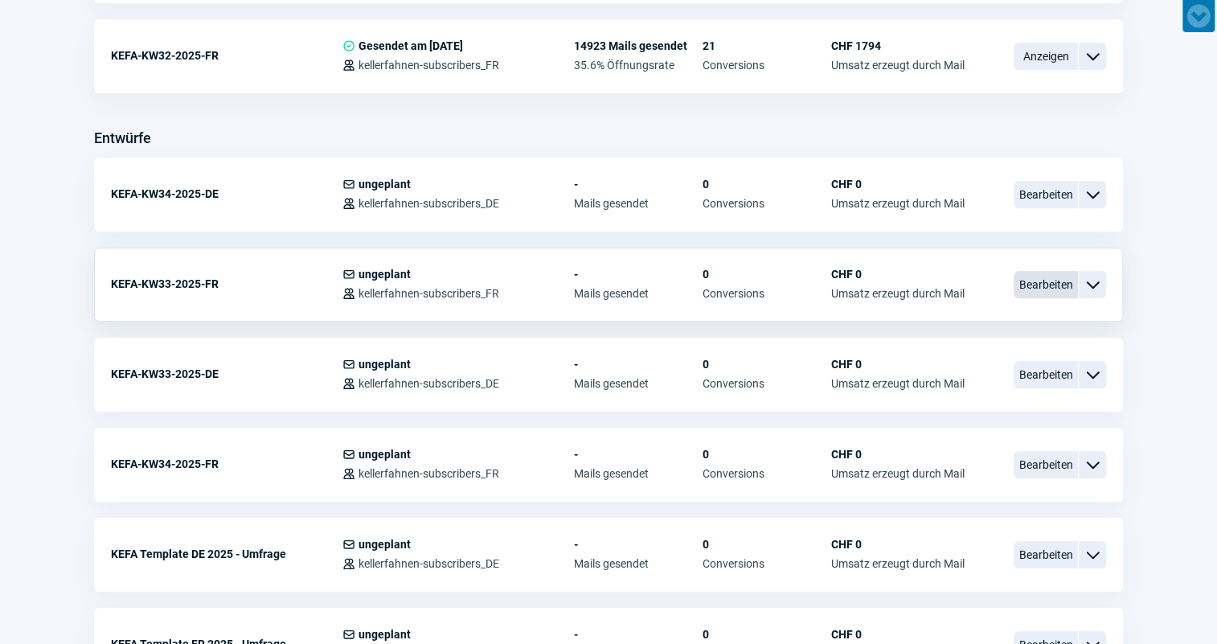
scroll to position [584, 0]
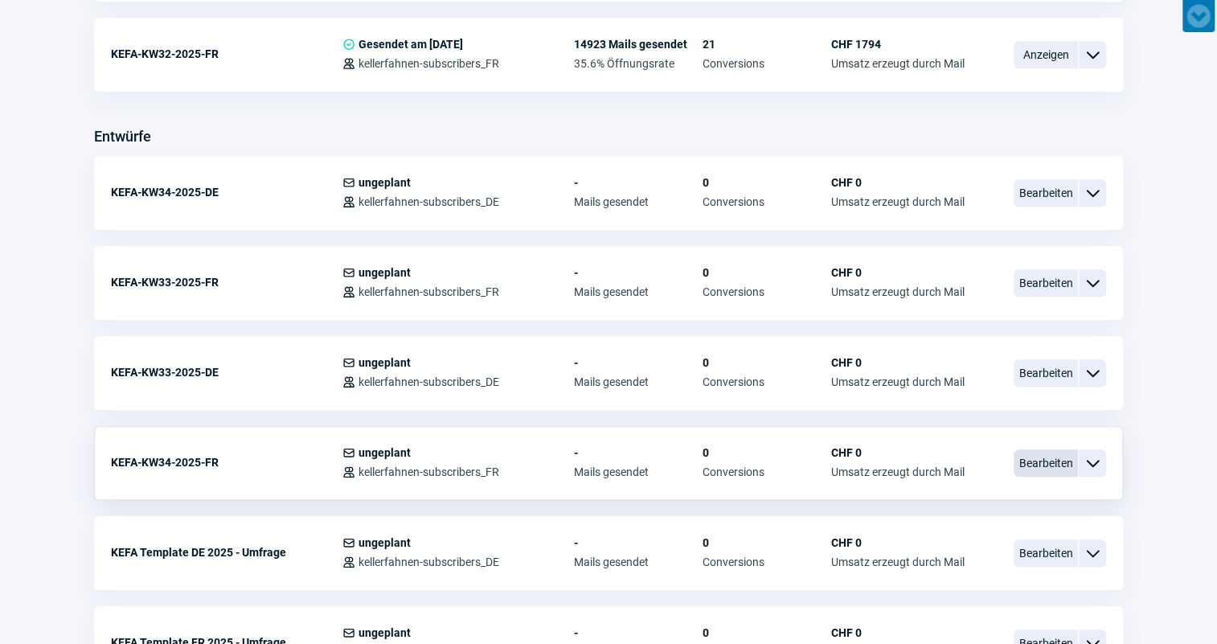
click at [1045, 465] on span "Bearbeiten" at bounding box center [1046, 462] width 64 height 27
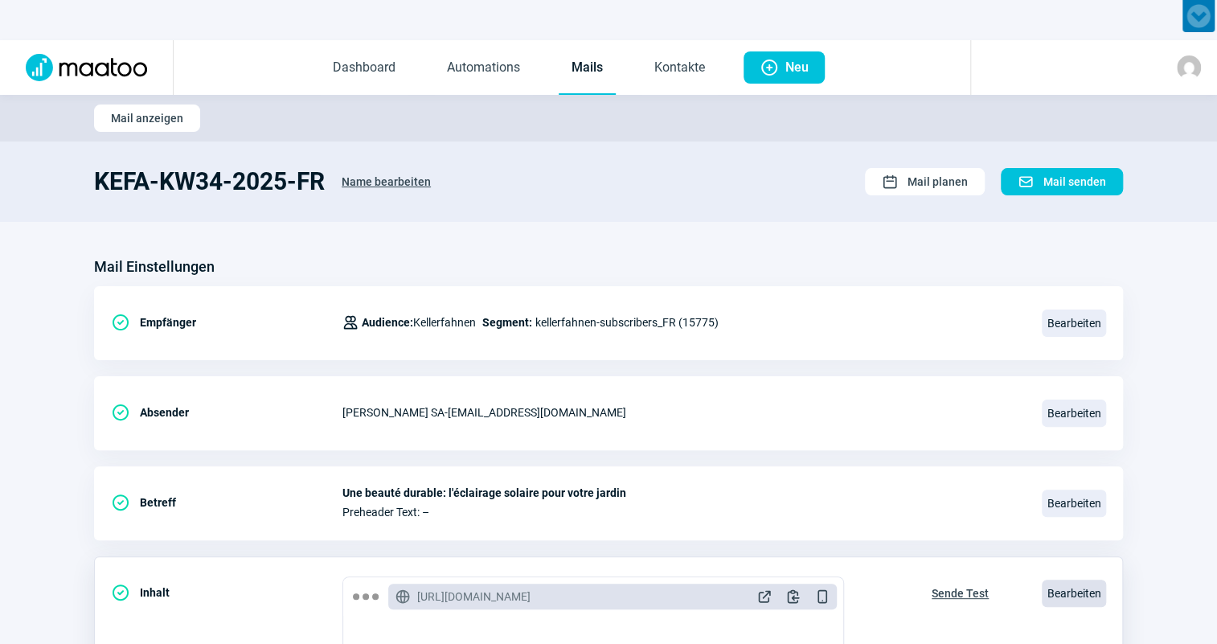
click at [1069, 588] on span "Bearbeiten" at bounding box center [1074, 593] width 64 height 27
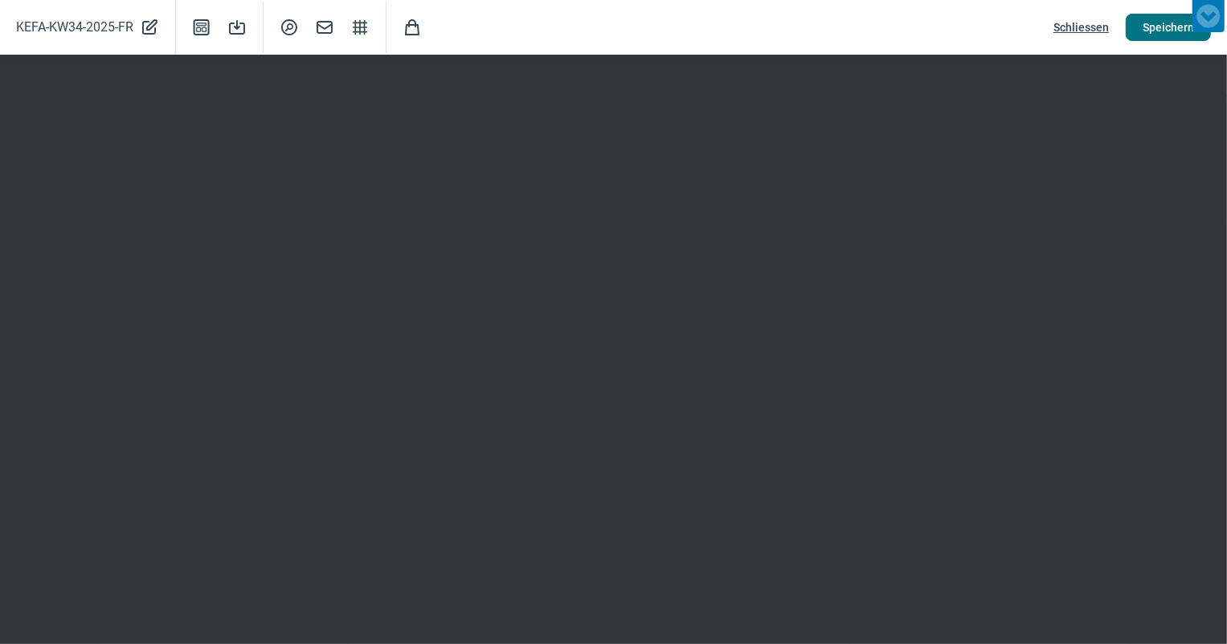
click at [1157, 31] on span "Speichern" at bounding box center [1168, 27] width 51 height 26
click at [1075, 23] on span "Schliessen" at bounding box center [1081, 27] width 55 height 26
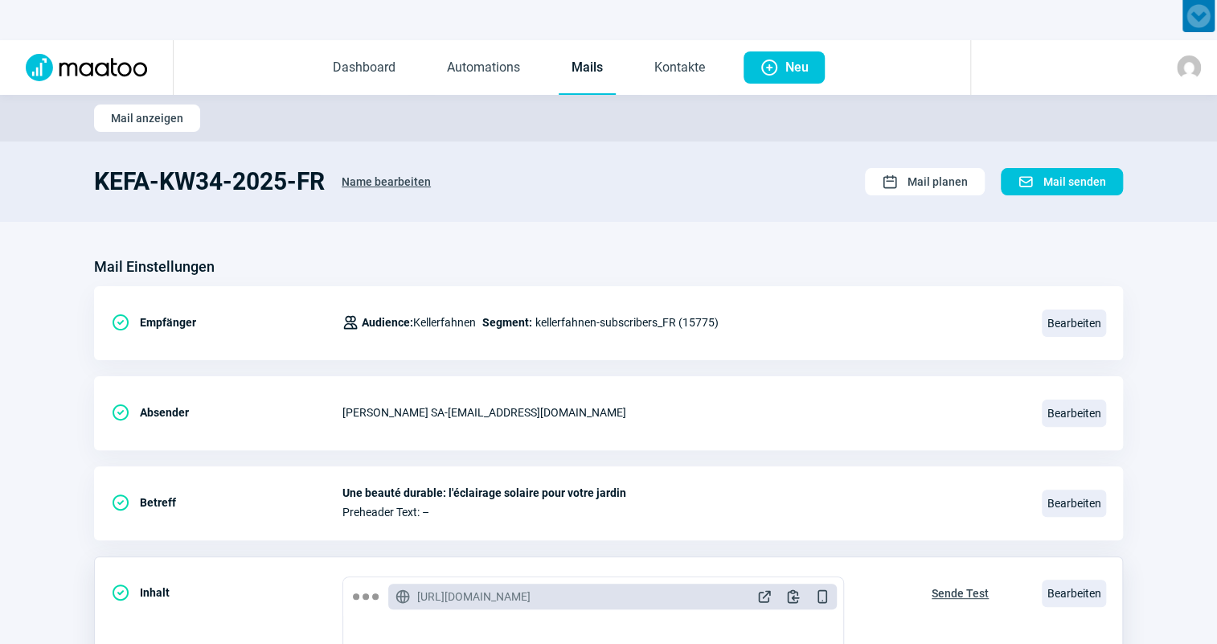
click at [939, 591] on span "Sende Test" at bounding box center [960, 593] width 57 height 26
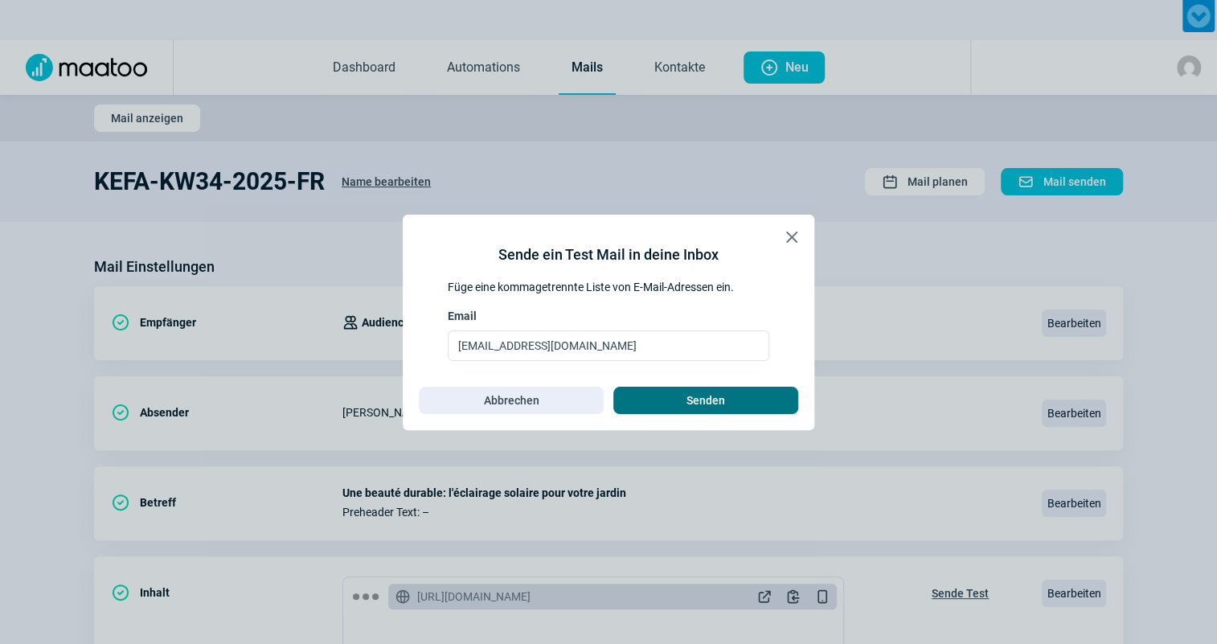
click at [741, 404] on span "Senden" at bounding box center [705, 400] width 151 height 26
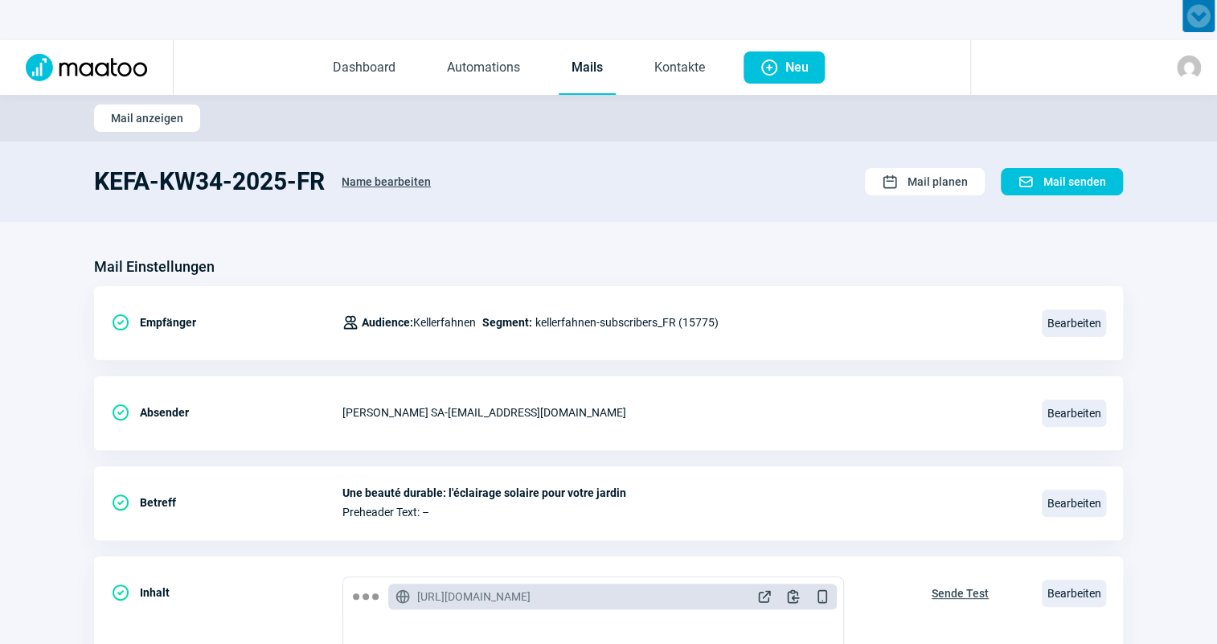
drag, startPoint x: 574, startPoint y: 88, endPoint x: 581, endPoint y: 93, distance: 9.2
click at [574, 88] on link "Mails" at bounding box center [587, 68] width 57 height 53
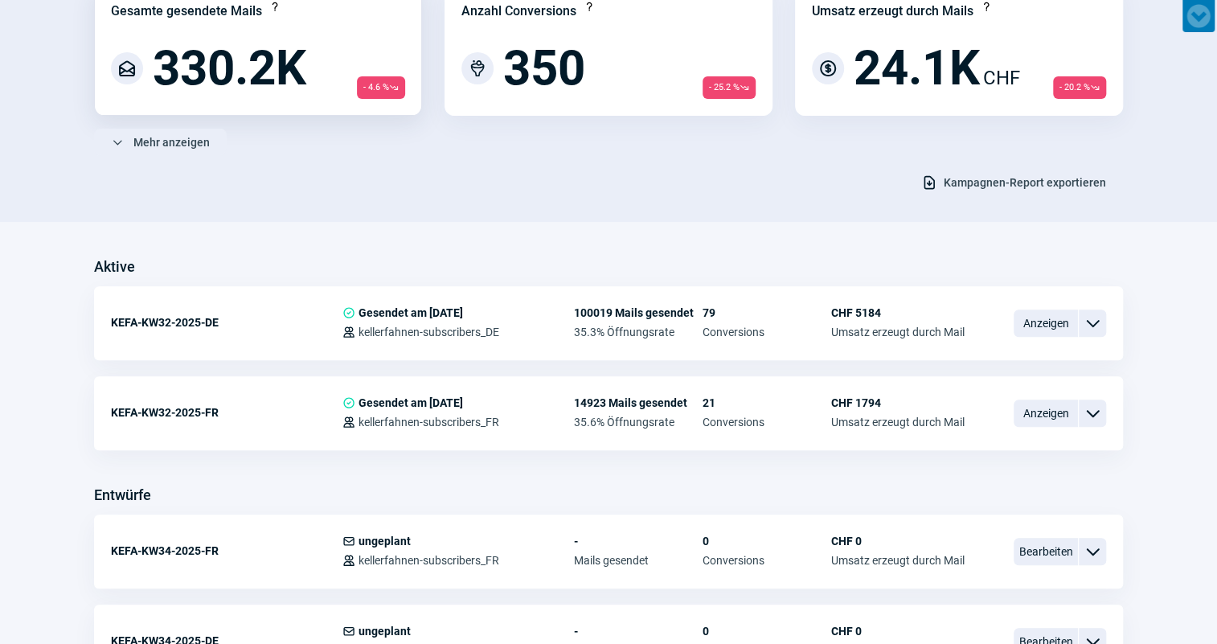
scroll to position [219, 0]
